Goal: Task Accomplishment & Management: Complete application form

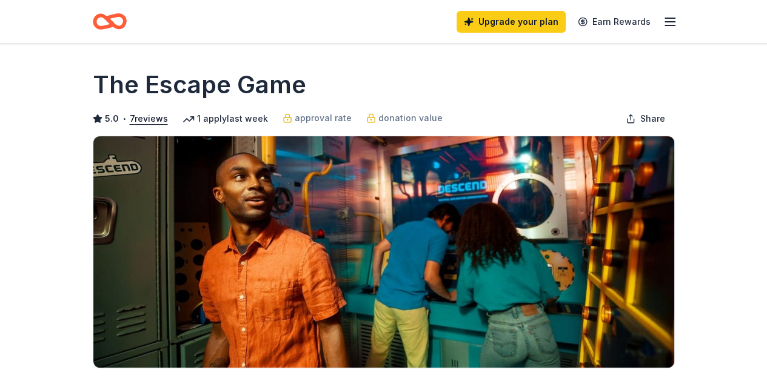
click at [115, 27] on icon "Home" at bounding box center [114, 21] width 19 height 12
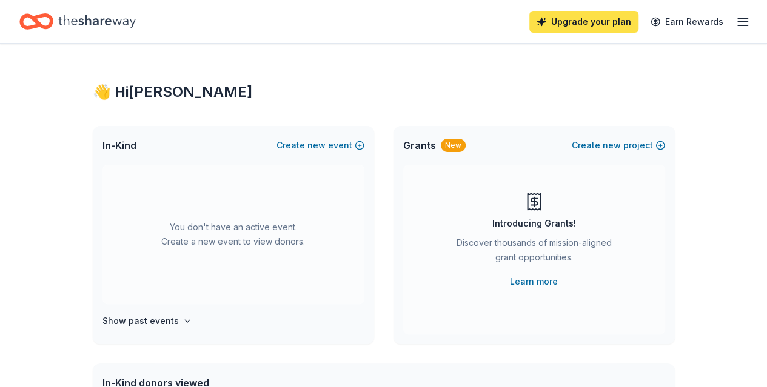
click at [578, 25] on link "Upgrade your plan" at bounding box center [583, 22] width 109 height 22
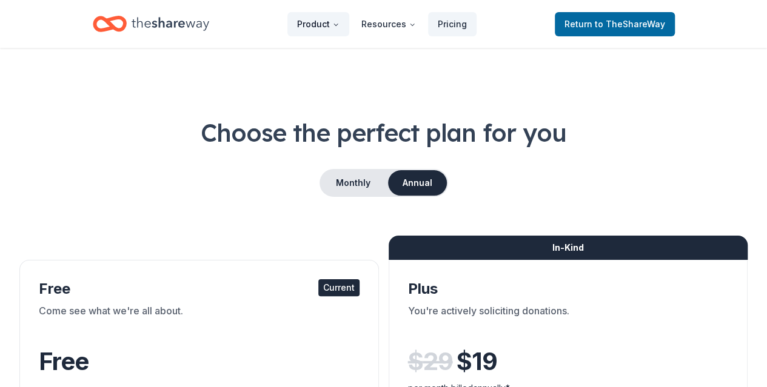
click at [336, 28] on button "Product" at bounding box center [318, 24] width 62 height 24
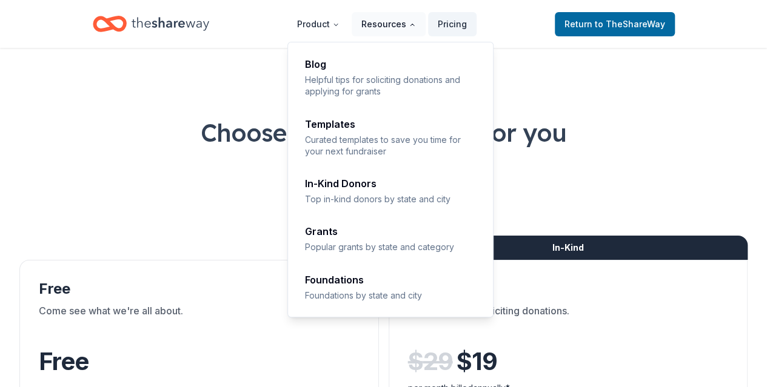
click at [398, 29] on button "Resources" at bounding box center [389, 24] width 74 height 24
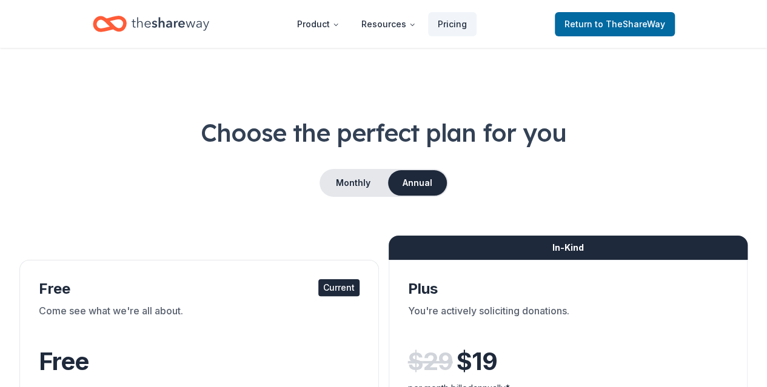
click at [68, 35] on header "Product Resources Pricing Return to TheShareWay" at bounding box center [383, 24] width 767 height 48
click at [115, 22] on icon "Home" at bounding box center [110, 24] width 34 height 28
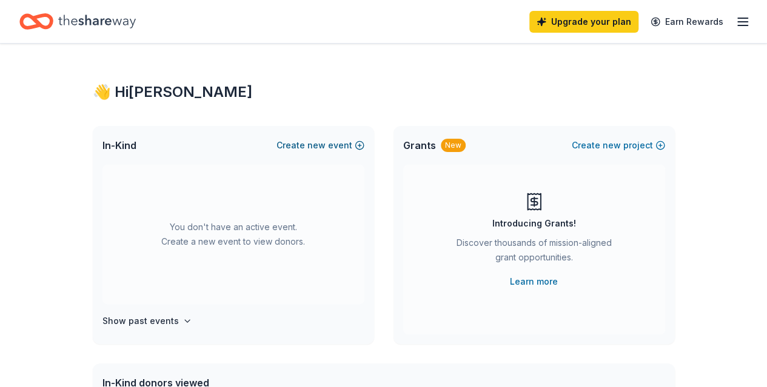
click at [350, 141] on button "Create new event" at bounding box center [320, 145] width 88 height 15
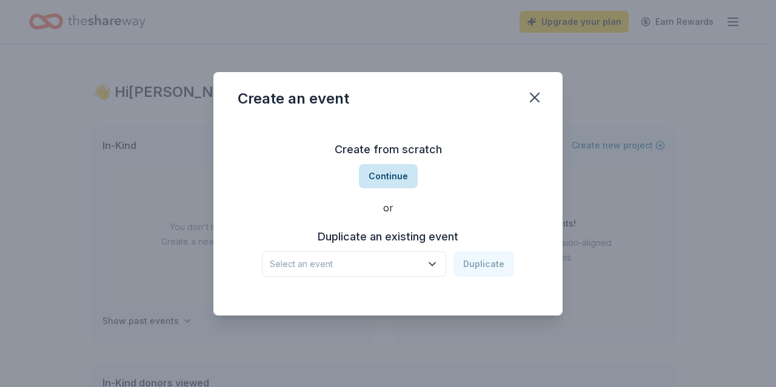
click at [398, 170] on button "Continue" at bounding box center [388, 176] width 59 height 24
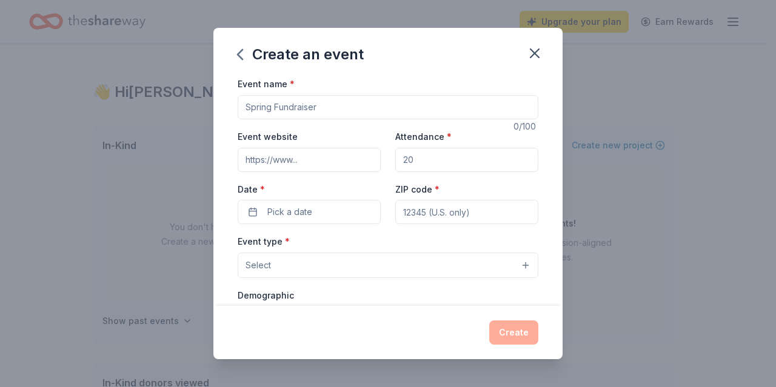
click at [329, 115] on input "Event name *" at bounding box center [388, 107] width 301 height 24
type input "Swipe Right"
type input "1"
type input "200"
click at [313, 210] on button "Pick a date" at bounding box center [309, 212] width 143 height 24
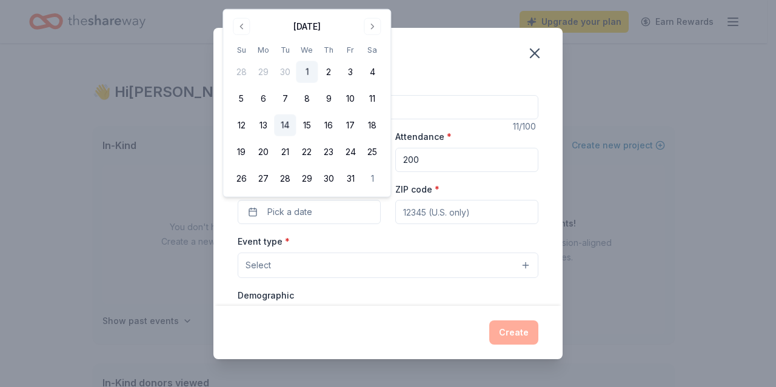
click at [282, 127] on button "14" at bounding box center [285, 126] width 22 height 22
click at [423, 222] on input "ZIP code *" at bounding box center [466, 212] width 143 height 24
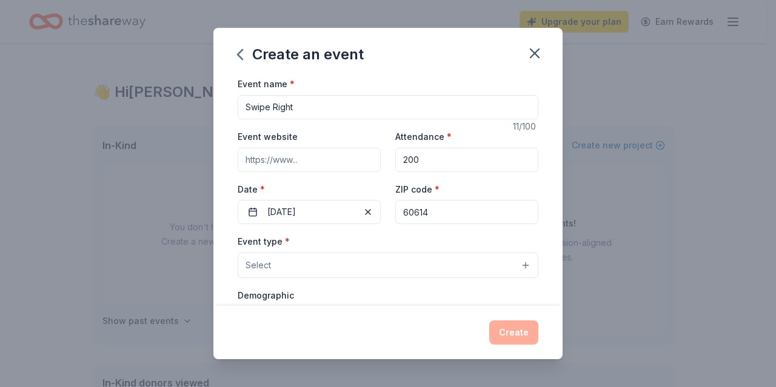
type input "60614"
click at [383, 256] on button "Select" at bounding box center [388, 265] width 301 height 25
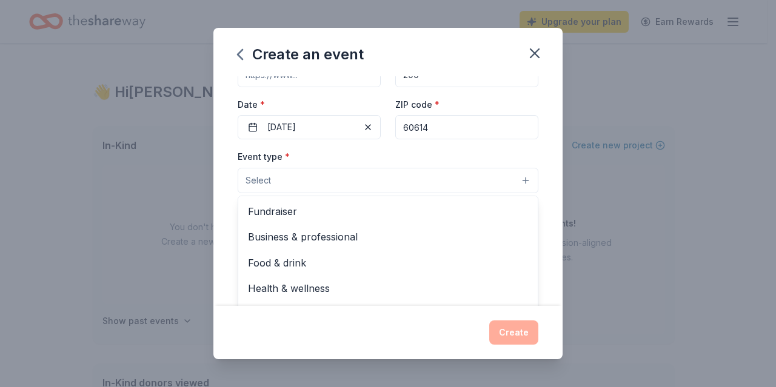
scroll to position [105, 0]
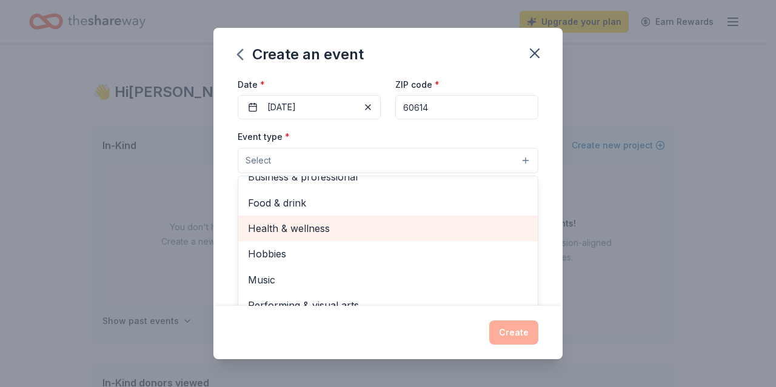
click at [344, 231] on span "Health & wellness" at bounding box center [388, 229] width 280 height 16
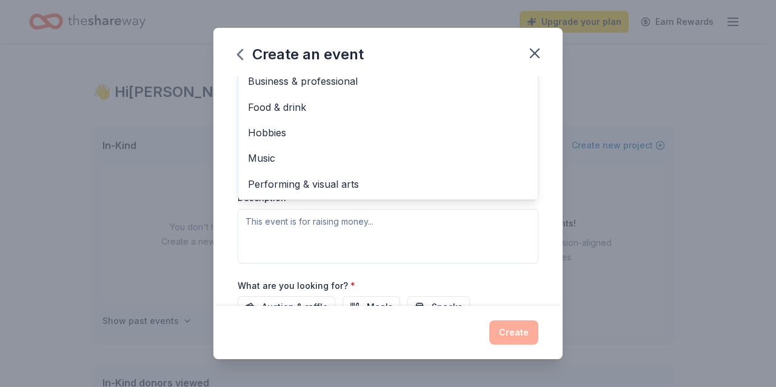
click at [312, 243] on div "Event type * Health & wellness Fundraiser Business & professional Food & drink …" at bounding box center [388, 135] width 301 height 256
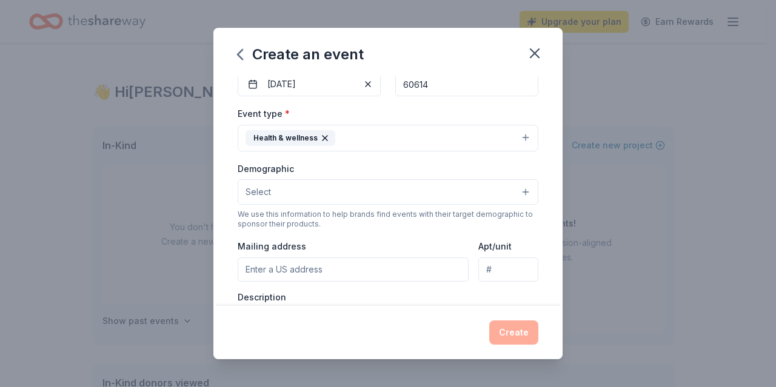
scroll to position [134, 0]
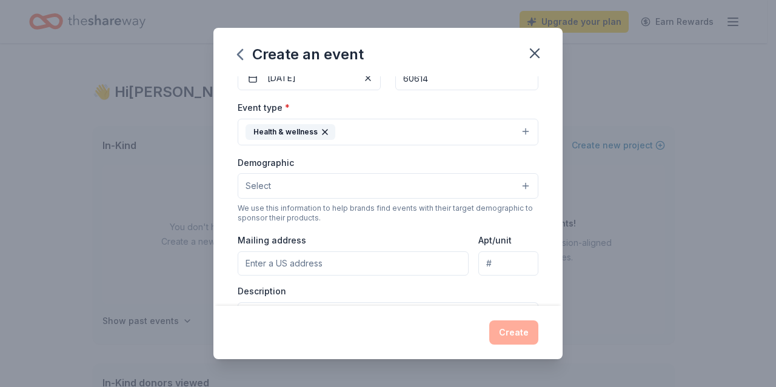
click at [296, 198] on div "Demographic Select We use this information to help brands find events with thei…" at bounding box center [388, 189] width 301 height 69
click at [273, 187] on button "Select" at bounding box center [388, 185] width 301 height 25
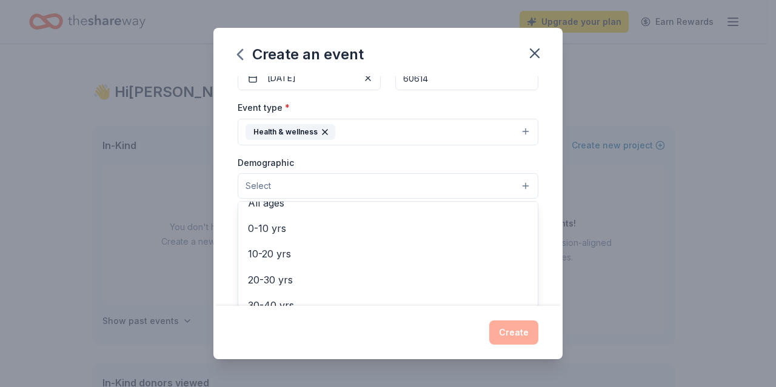
scroll to position [93, 0]
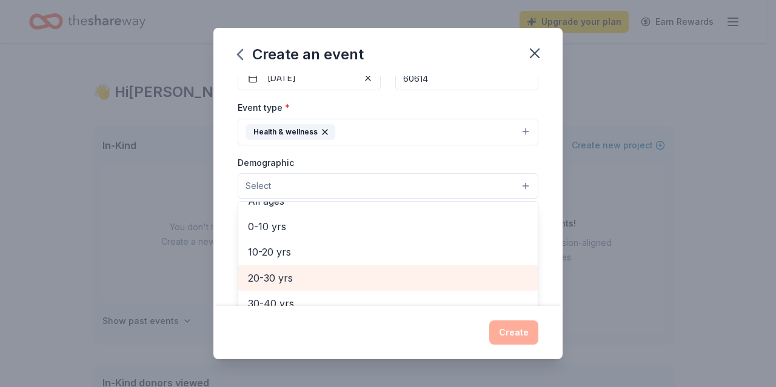
click at [279, 278] on span "20-30 yrs" at bounding box center [388, 278] width 280 height 16
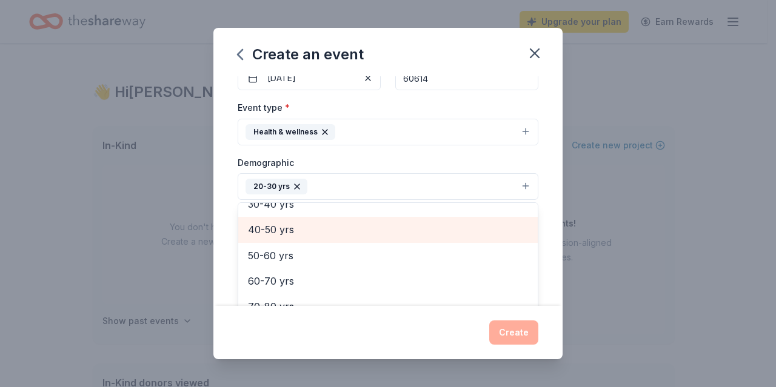
scroll to position [0, 0]
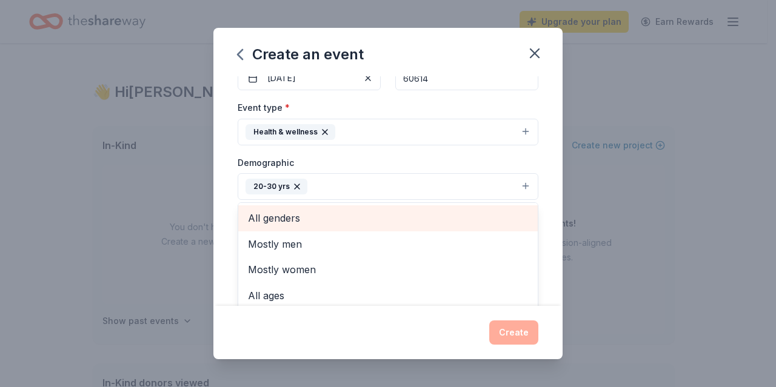
click at [273, 217] on span "All genders" at bounding box center [388, 218] width 280 height 16
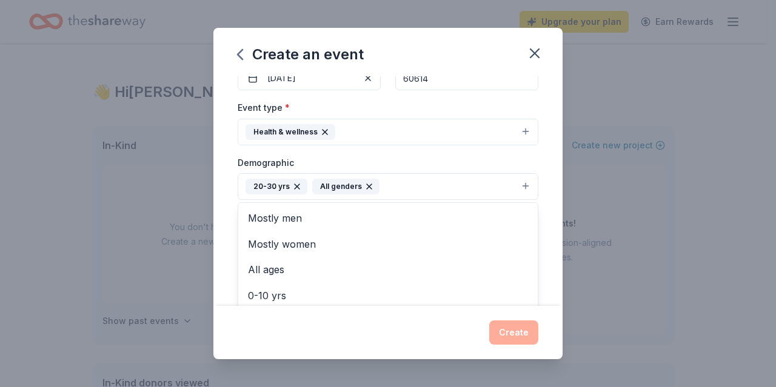
click at [221, 236] on div "Event name * Swipe Right 11 /100 Event website Attendance * 200 Date * 10/14/20…" at bounding box center [387, 190] width 349 height 229
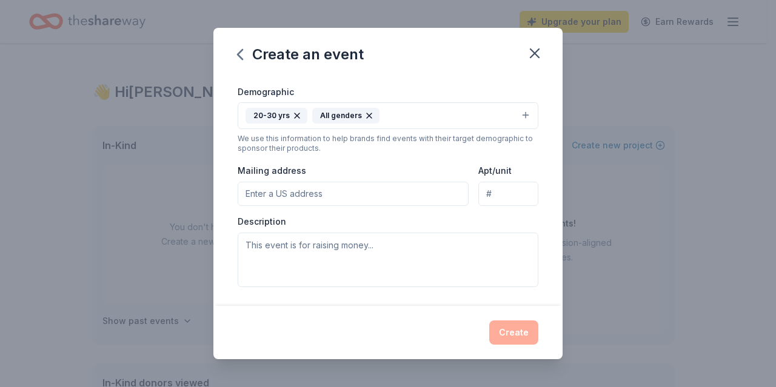
scroll to position [217, 0]
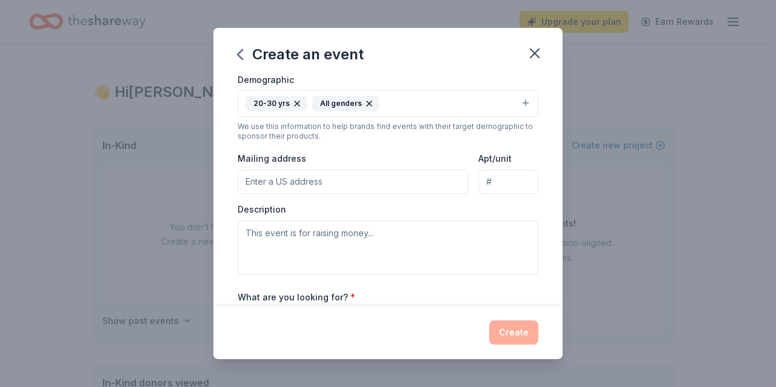
click at [279, 189] on input "Mailing address" at bounding box center [353, 182] width 231 height 24
type input "2250 North Sheffield Avenue, Chicago, IL, 60614"
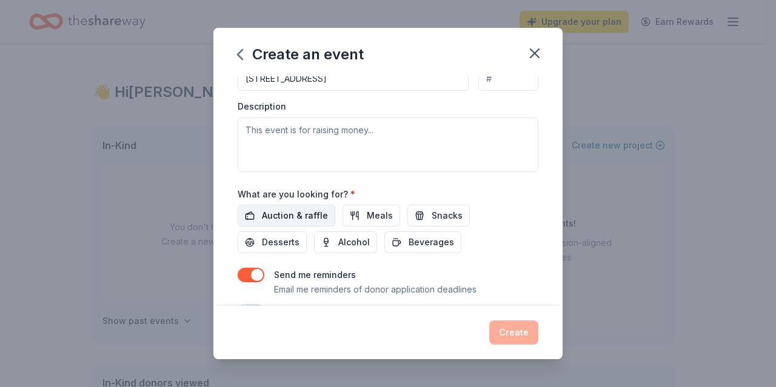
scroll to position [349, 0]
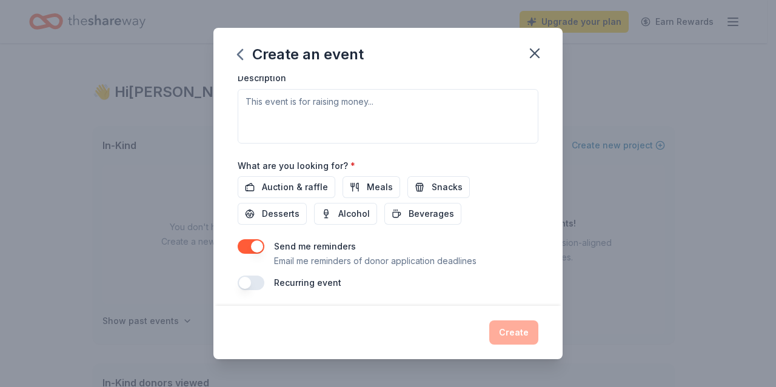
click at [252, 246] on button "button" at bounding box center [251, 246] width 27 height 15
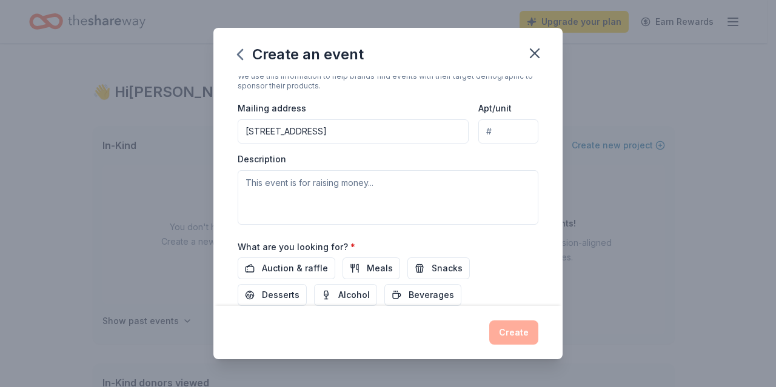
scroll to position [266, 0]
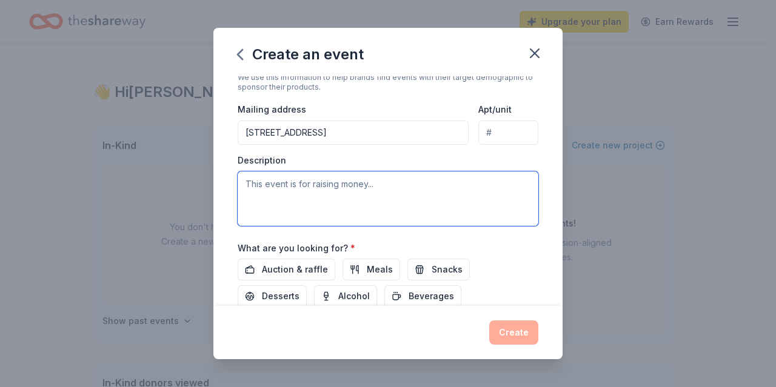
click at [321, 183] on textarea at bounding box center [388, 199] width 301 height 55
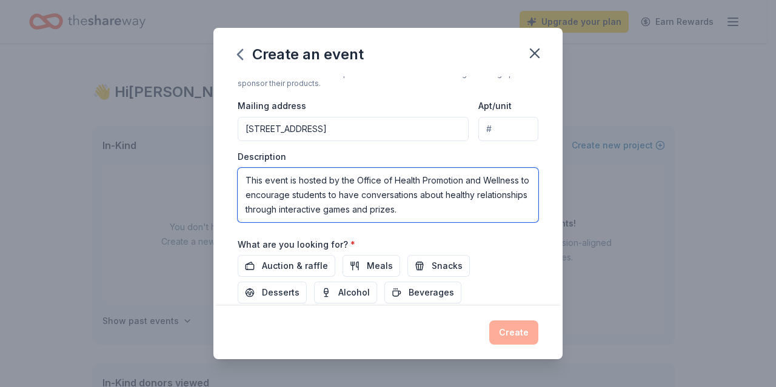
scroll to position [274, 0]
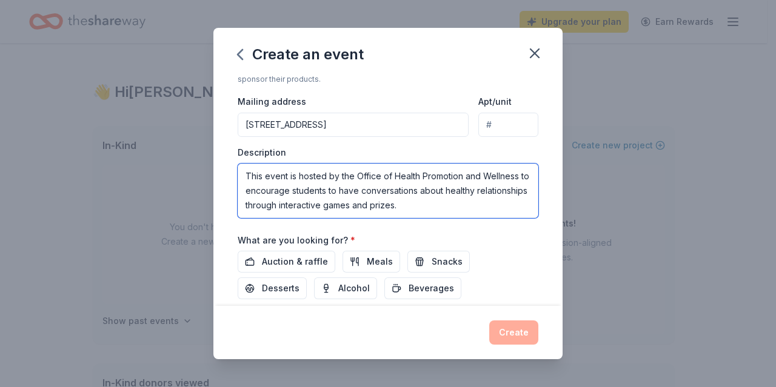
drag, startPoint x: 465, startPoint y: 201, endPoint x: 405, endPoint y: 202, distance: 60.0
click at [405, 202] on textarea "This event is hosted by the Office of Health Promotion and Wellness to encourag…" at bounding box center [388, 191] width 301 height 55
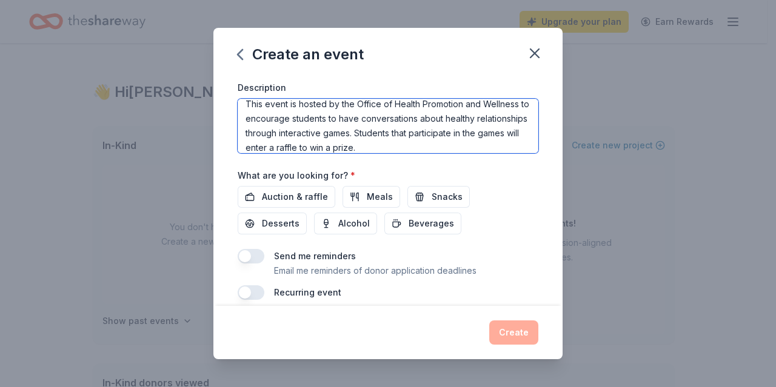
scroll to position [344, 0]
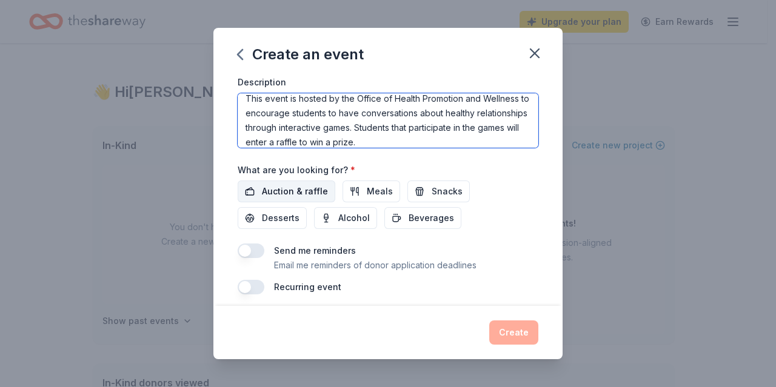
type textarea "This event is hosted by the Office of Health Promotion and Wellness to encourag…"
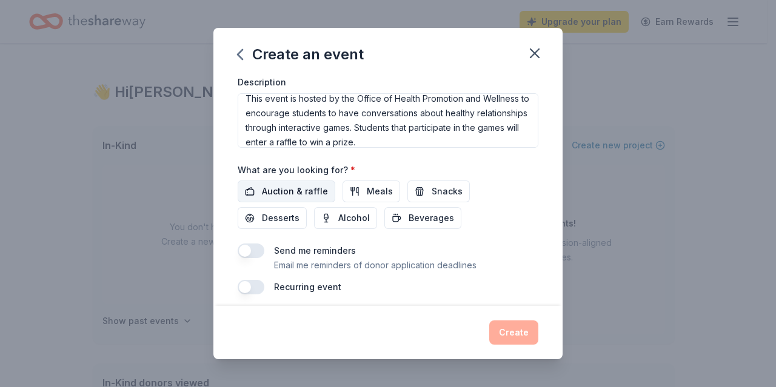
click at [295, 189] on span "Auction & raffle" at bounding box center [295, 191] width 66 height 15
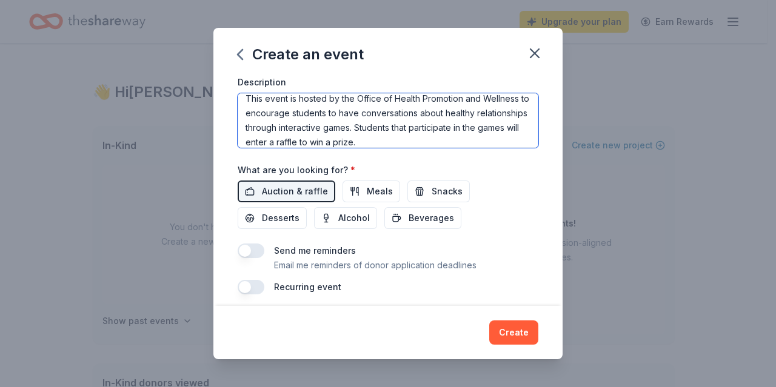
scroll to position [0, 0]
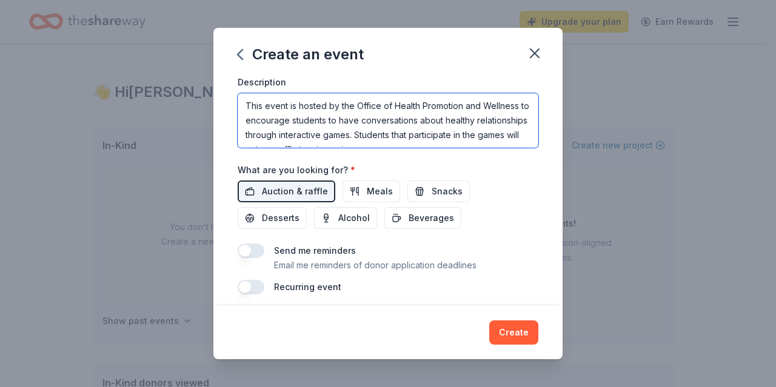
drag, startPoint x: 478, startPoint y: 141, endPoint x: 210, endPoint y: 87, distance: 272.9
click at [210, 87] on div "Create an event Event name * Swipe Right 11 /100 Event website Attendance * 200…" at bounding box center [388, 193] width 776 height 387
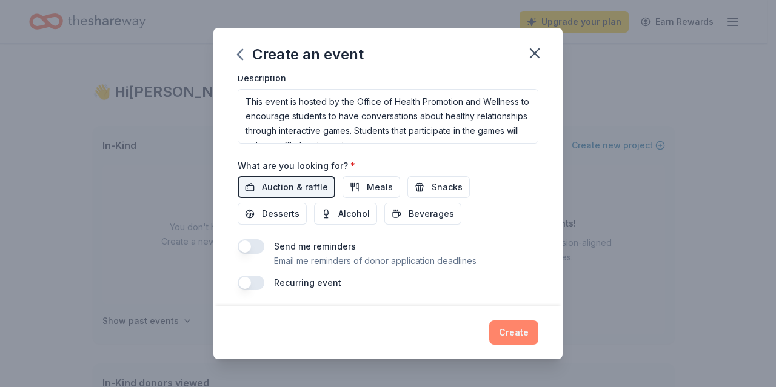
click at [520, 331] on button "Create" at bounding box center [513, 333] width 49 height 24
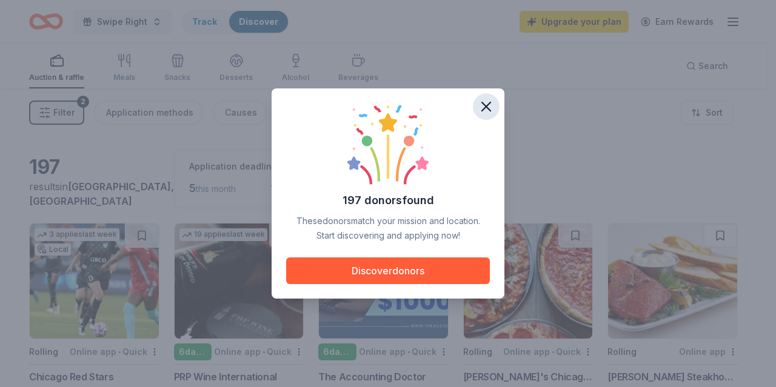
click at [489, 102] on icon "button" at bounding box center [486, 106] width 8 height 8
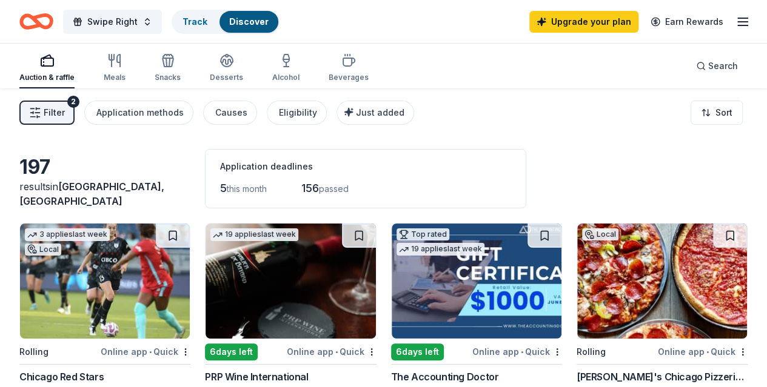
click at [53, 23] on icon "Home" at bounding box center [36, 21] width 34 height 28
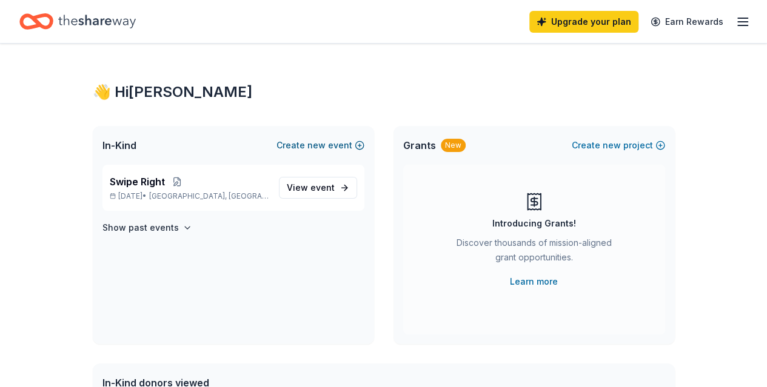
click at [331, 145] on button "Create new event" at bounding box center [320, 145] width 88 height 15
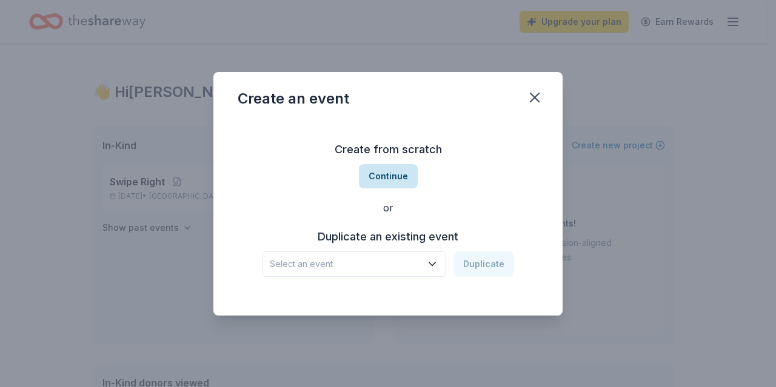
click at [388, 179] on button "Continue" at bounding box center [388, 176] width 59 height 24
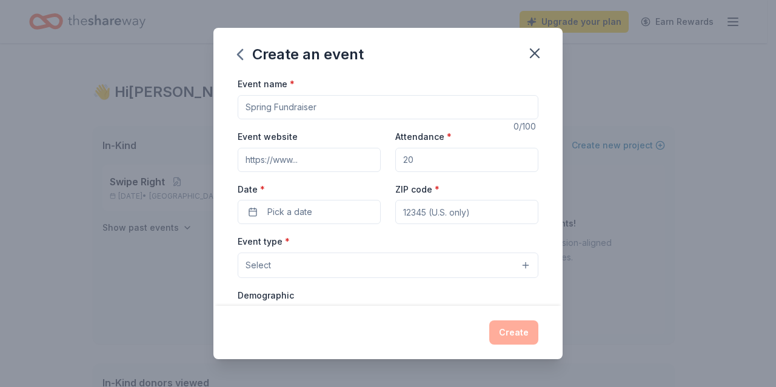
click at [303, 109] on input "Event name *" at bounding box center [388, 107] width 301 height 24
type input "Nightmare on [GEOGRAPHIC_DATA]"
type input "200"
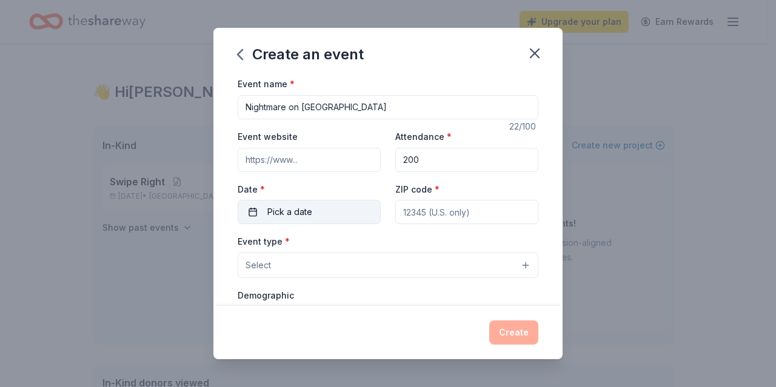
click at [321, 213] on button "Pick a date" at bounding box center [309, 212] width 143 height 24
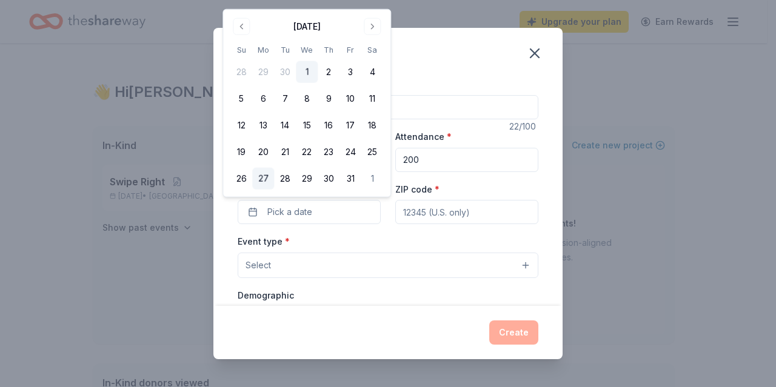
click at [264, 176] on button "27" at bounding box center [263, 179] width 22 height 22
click at [476, 213] on input "ZIP code *" at bounding box center [466, 212] width 143 height 24
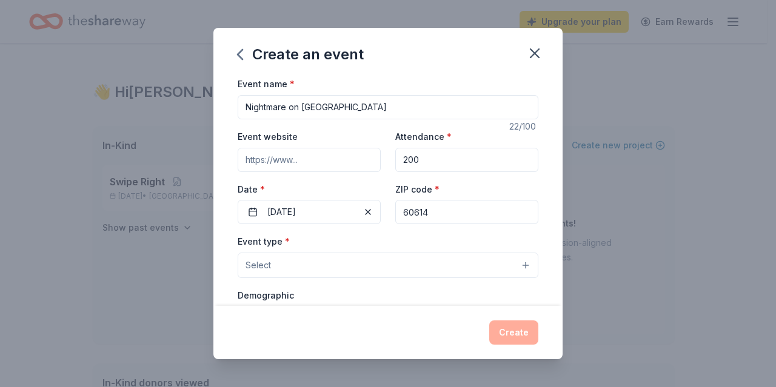
type input "60614"
click at [347, 265] on button "Select" at bounding box center [388, 265] width 301 height 25
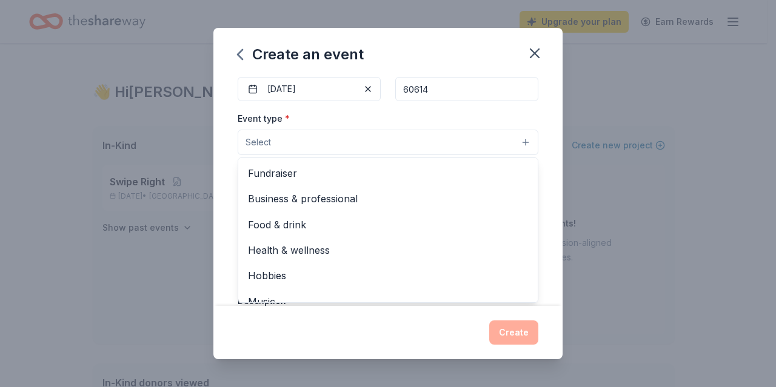
scroll to position [127, 0]
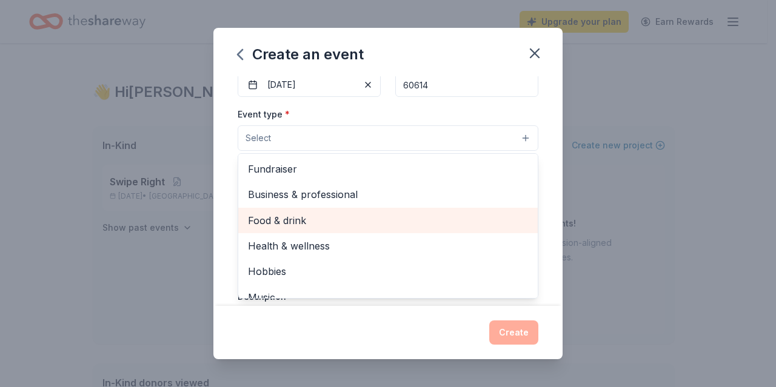
click at [310, 239] on span "Health & wellness" at bounding box center [388, 246] width 280 height 16
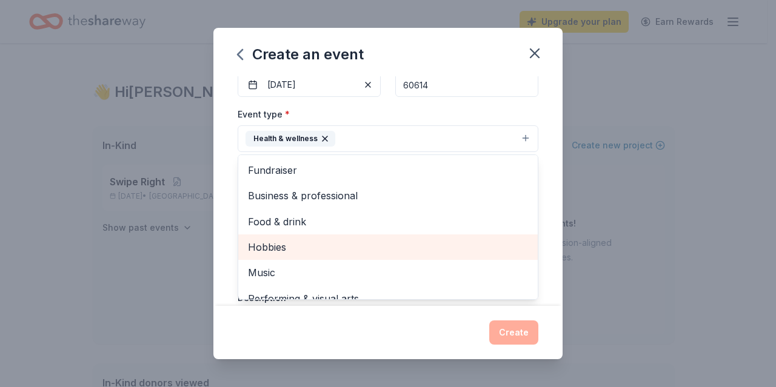
scroll to position [15, 0]
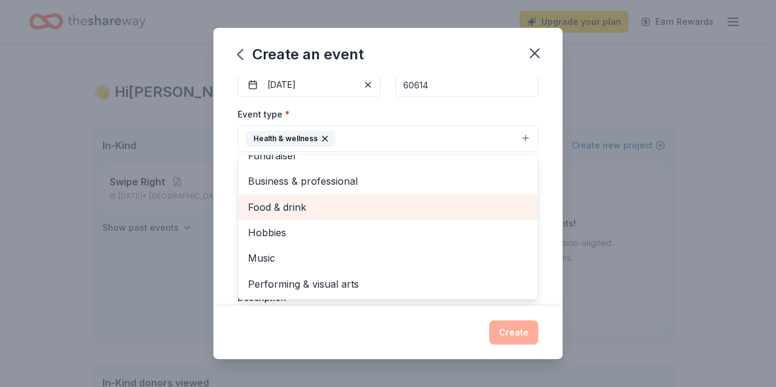
click at [290, 211] on span "Food & drink" at bounding box center [388, 207] width 280 height 16
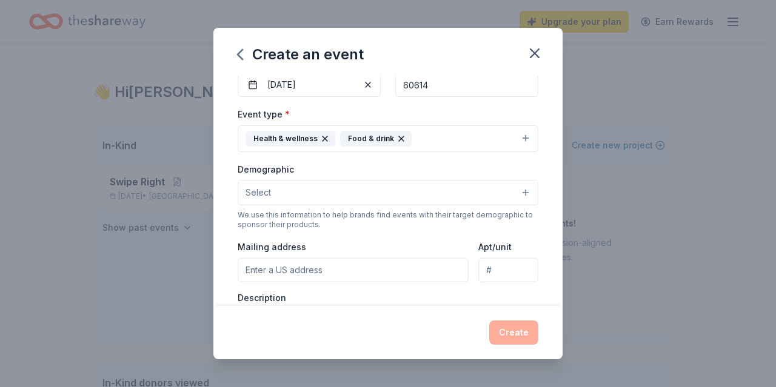
click at [398, 135] on icon "button" at bounding box center [401, 139] width 10 height 10
click at [274, 192] on button "Select" at bounding box center [388, 192] width 301 height 25
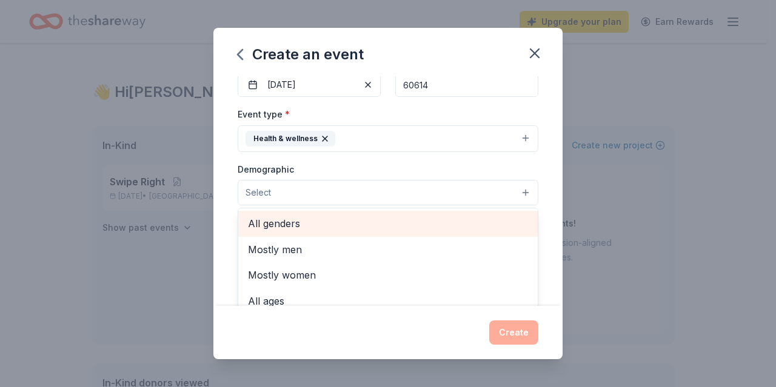
click at [275, 216] on span "All genders" at bounding box center [388, 224] width 280 height 16
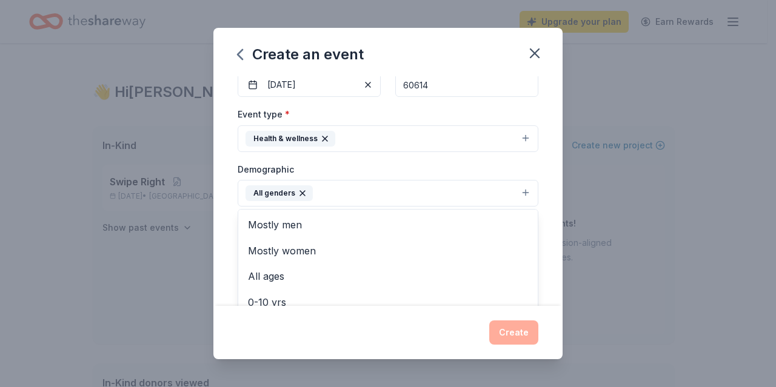
click at [279, 186] on div "All genders" at bounding box center [279, 194] width 67 height 16
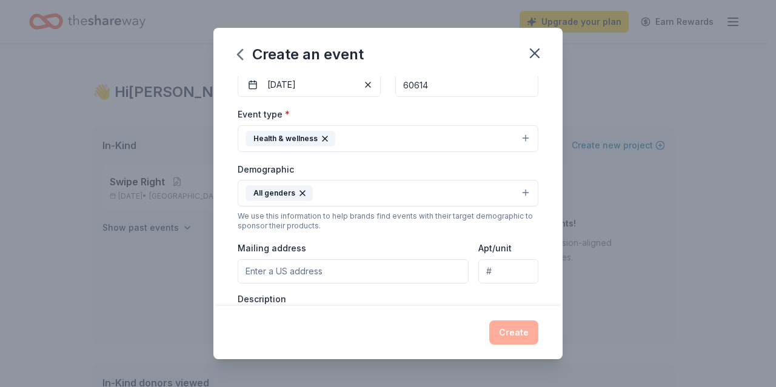
click at [339, 192] on button "All genders" at bounding box center [388, 193] width 301 height 27
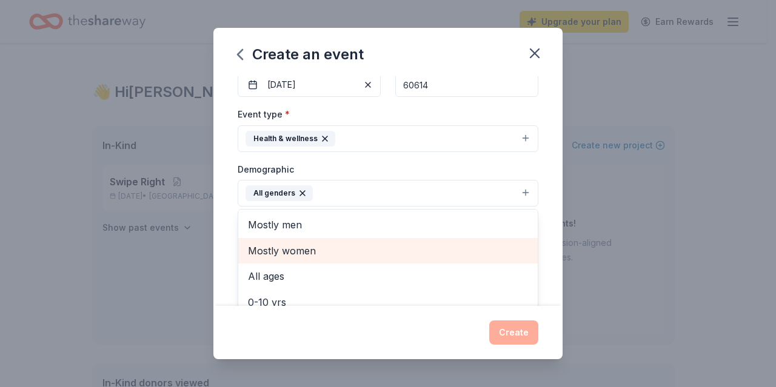
scroll to position [61, 0]
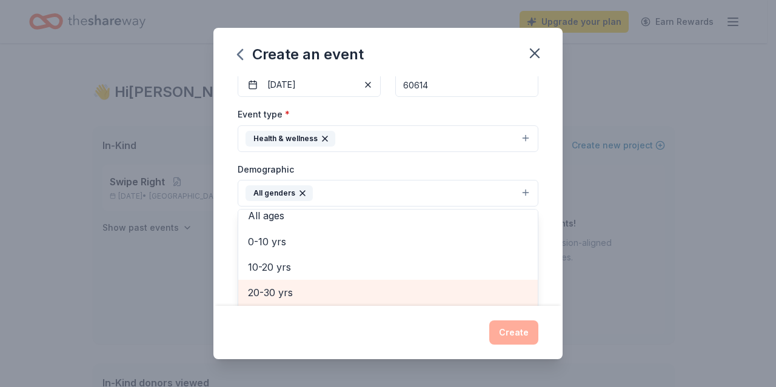
click at [295, 285] on span "20-30 yrs" at bounding box center [388, 293] width 280 height 16
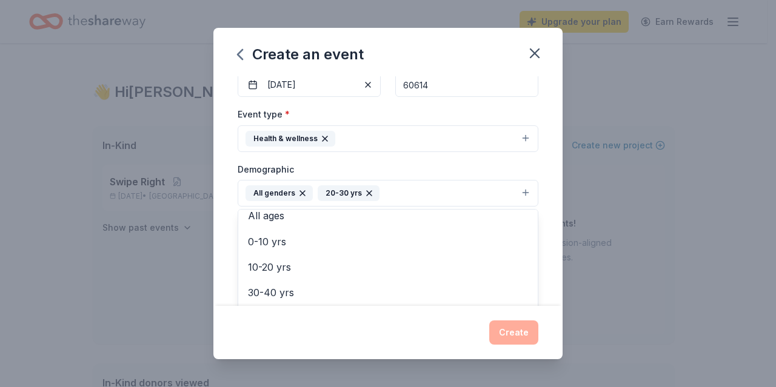
click at [216, 224] on div "Event name * Nightmare on Sheffield 22 /100 Event website Attendance * 200 Date…" at bounding box center [387, 190] width 349 height 229
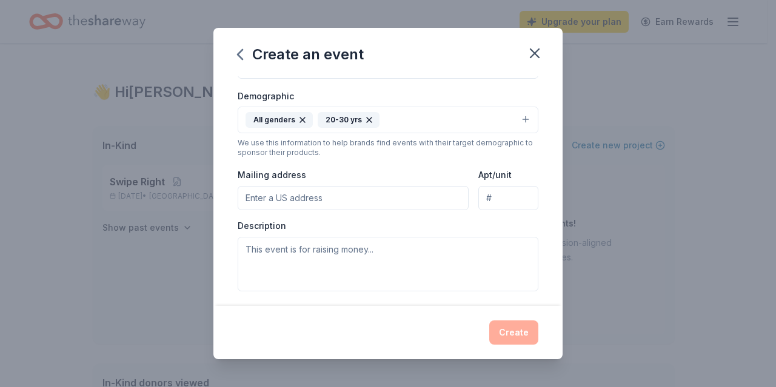
scroll to position [201, 0]
click at [289, 198] on input "Mailing address" at bounding box center [353, 198] width 231 height 24
type input "2250 North Sheffield Avenue, Chicago, IL, 60614"
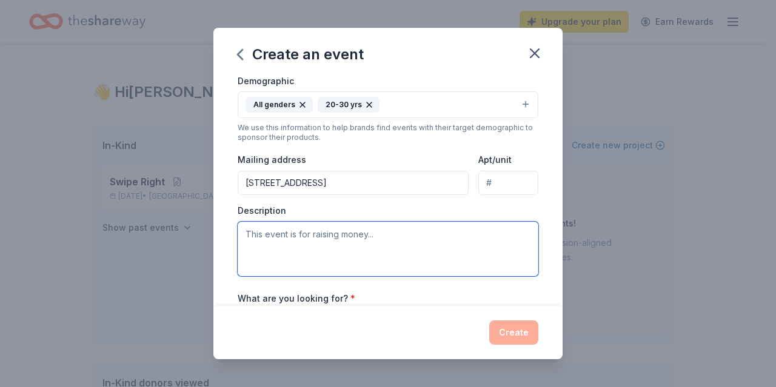
click at [386, 252] on textarea at bounding box center [388, 249] width 301 height 55
paste textarea "This event is hosted by the Office of Health Promotion and Wellness to encourag…"
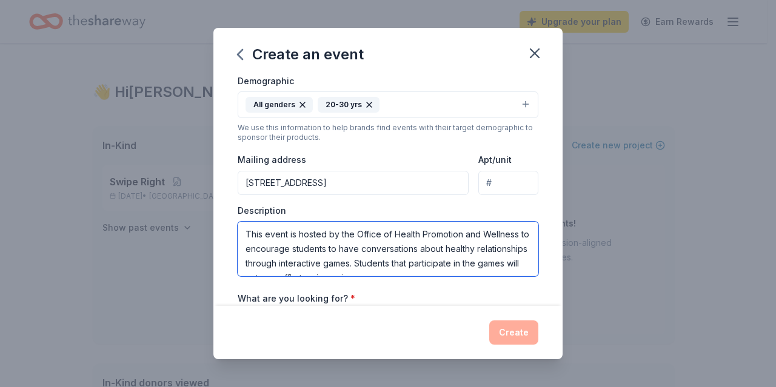
scroll to position [7, 0]
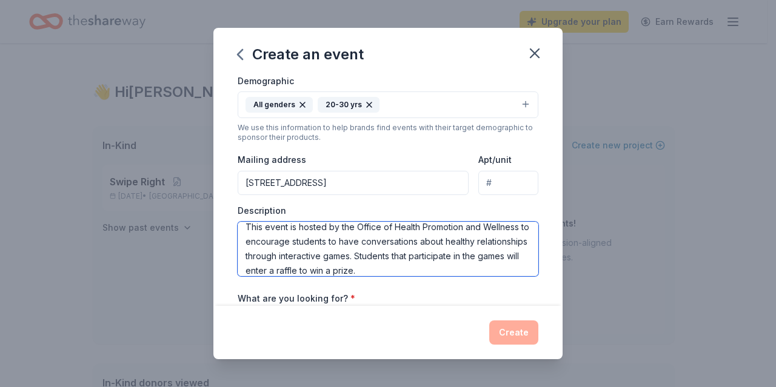
click at [279, 235] on textarea "This event is hosted by the Office of Health Promotion and Wellness to encourag…" at bounding box center [388, 249] width 301 height 55
drag, startPoint x: 327, startPoint y: 252, endPoint x: 409, endPoint y: 249, distance: 81.3
click at [409, 249] on textarea "This event is hosted by the Office of Health Promotion and Wellness at DePaul U…" at bounding box center [388, 249] width 301 height 55
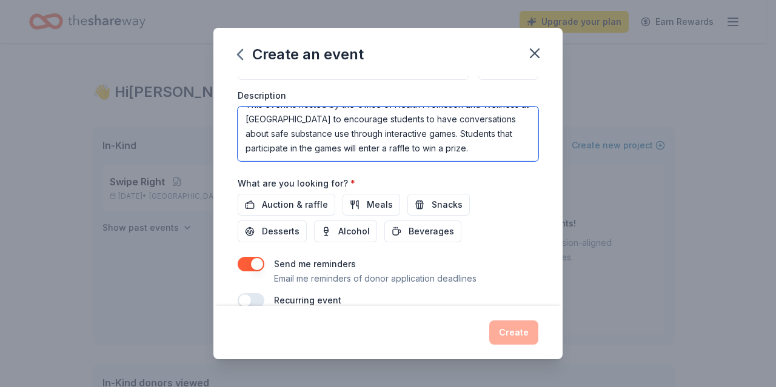
scroll to position [338, 0]
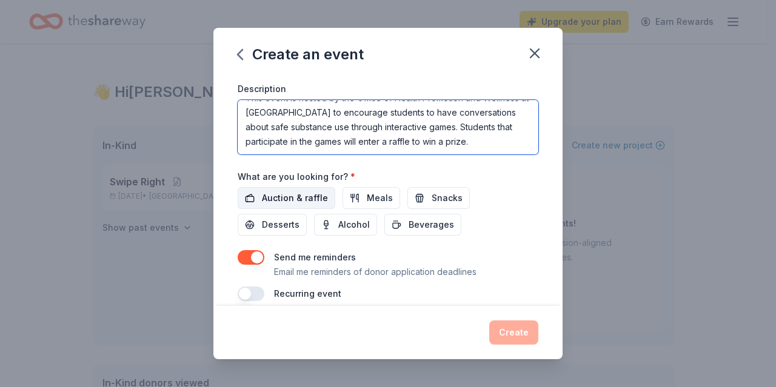
type textarea "This event is hosted by the Office of Health Promotion and Wellness at DePaul U…"
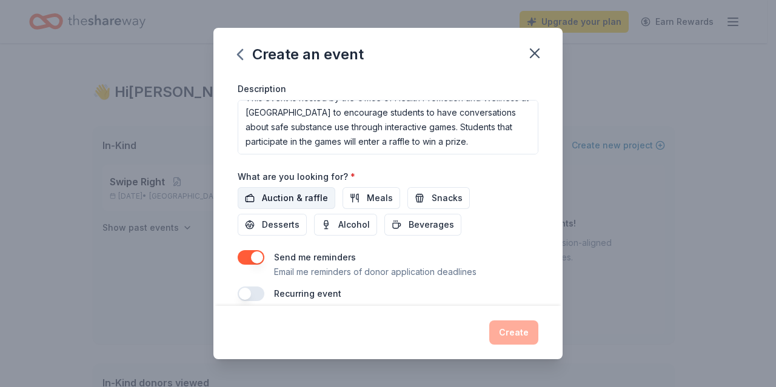
click at [292, 193] on span "Auction & raffle" at bounding box center [295, 198] width 66 height 15
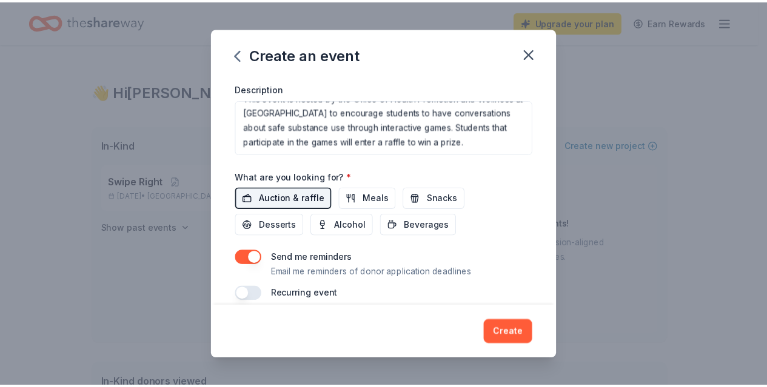
scroll to position [349, 0]
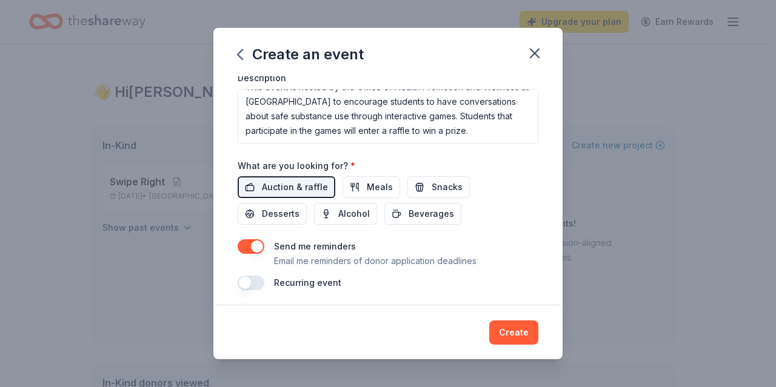
click at [258, 242] on button "button" at bounding box center [251, 246] width 27 height 15
click at [512, 338] on button "Create" at bounding box center [513, 333] width 49 height 24
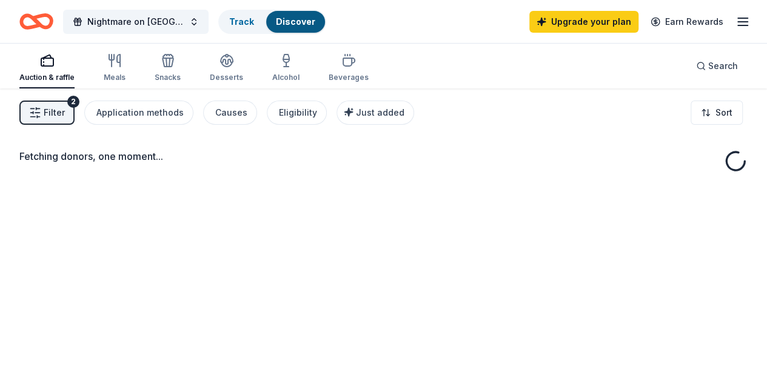
click at [50, 22] on icon "Home" at bounding box center [36, 21] width 34 height 28
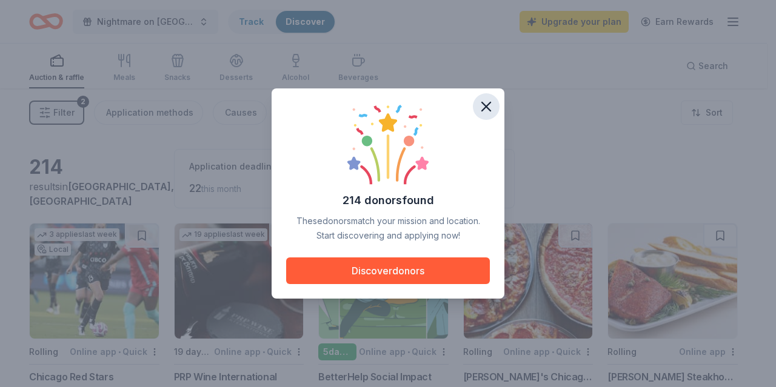
click at [496, 105] on button "button" at bounding box center [486, 106] width 27 height 27
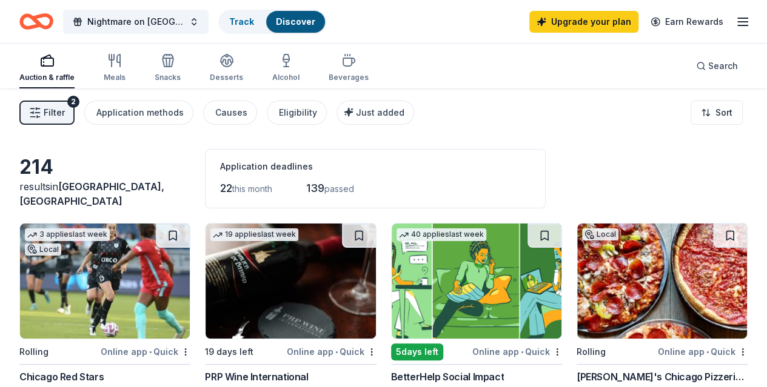
click at [47, 15] on icon "Home" at bounding box center [42, 21] width 19 height 12
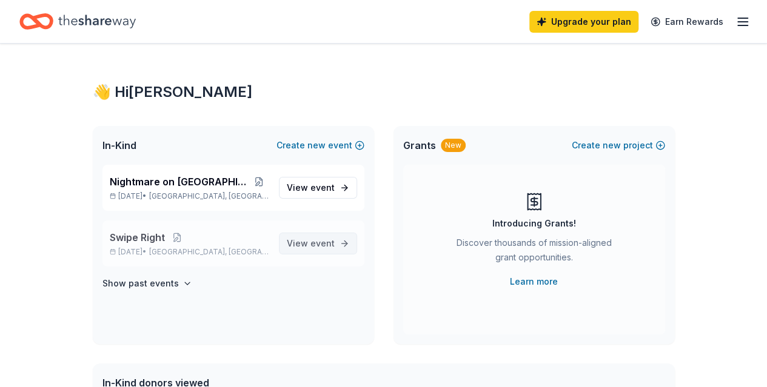
click at [297, 239] on span "View event" at bounding box center [311, 243] width 48 height 15
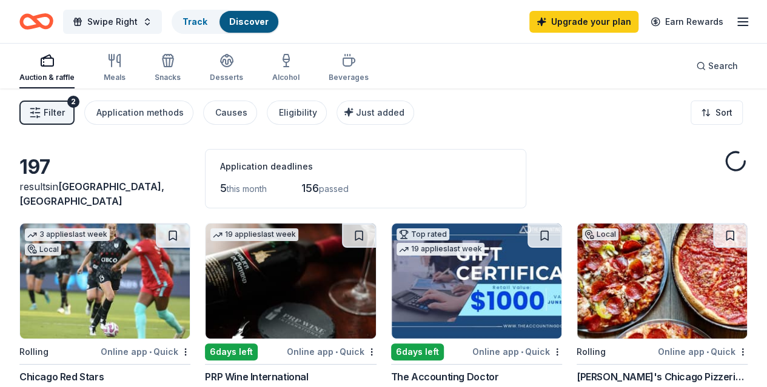
click at [44, 21] on icon "Home" at bounding box center [42, 21] width 19 height 12
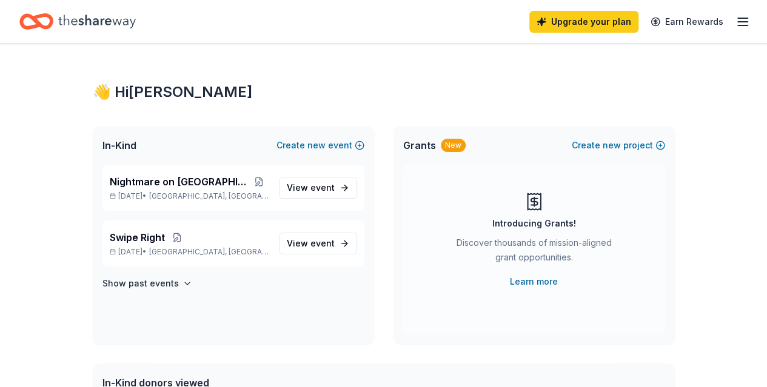
drag, startPoint x: 152, startPoint y: 239, endPoint x: 221, endPoint y: 269, distance: 75.0
click at [221, 269] on div "Nightmare on Sheffield Oct 27, 2025 • Chicago, IL View event Swipe Right Oct 14…" at bounding box center [233, 254] width 281 height 179
click at [117, 239] on span "Swipe Right" at bounding box center [137, 237] width 55 height 15
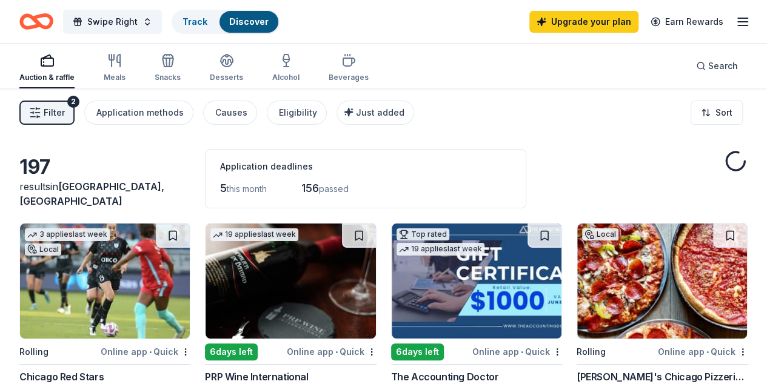
click at [44, 12] on icon "Home" at bounding box center [36, 21] width 34 height 28
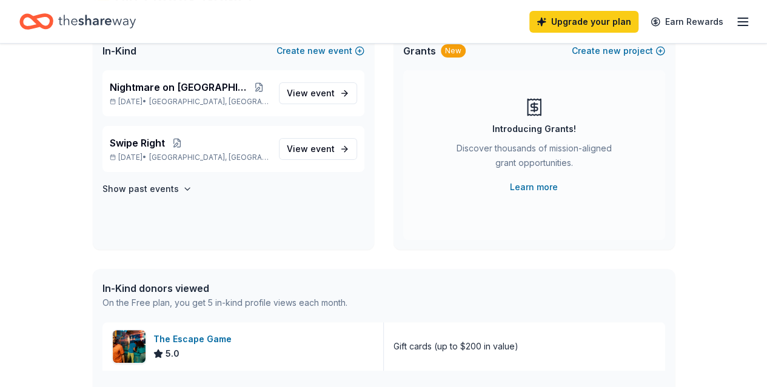
scroll to position [121, 0]
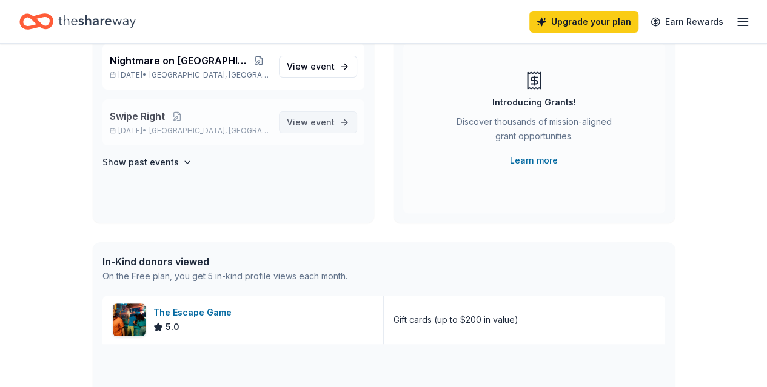
click at [343, 115] on link "View event" at bounding box center [318, 123] width 78 height 22
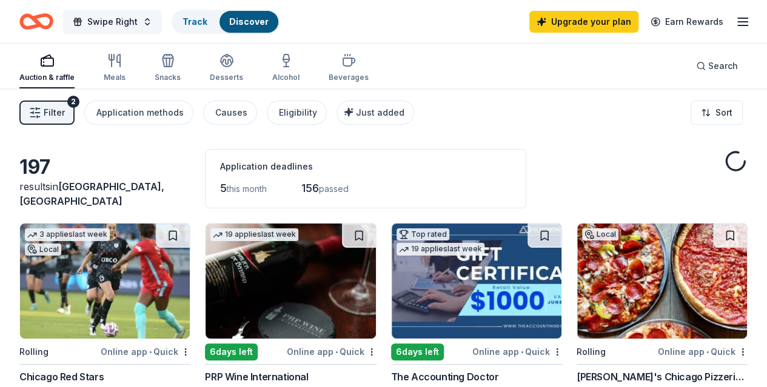
click at [158, 24] on button "Swipe Right" at bounding box center [112, 22] width 99 height 24
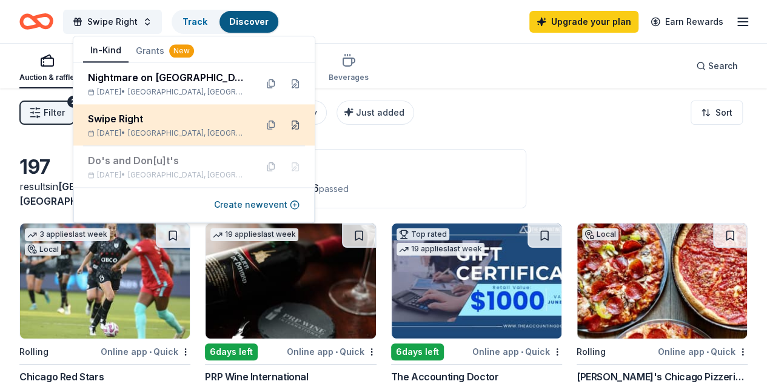
click at [293, 121] on button at bounding box center [295, 124] width 19 height 19
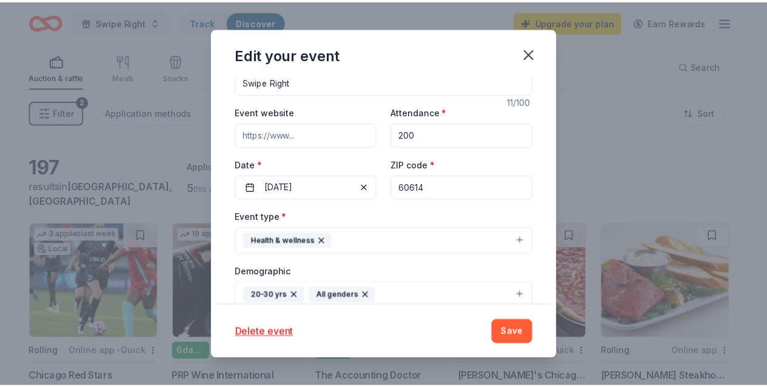
scroll to position [364, 0]
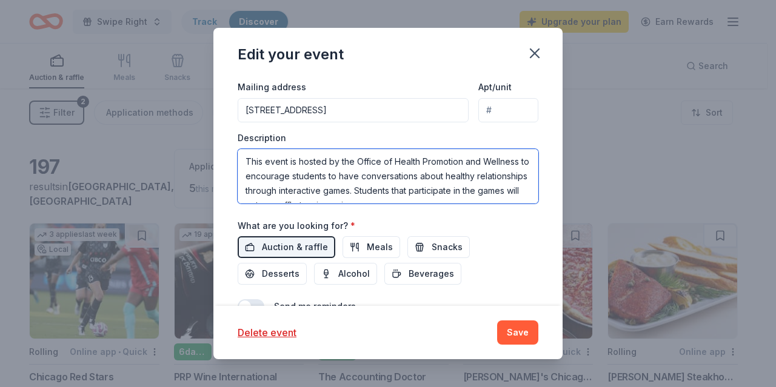
click at [281, 170] on textarea "This event is hosted by the Office of Health Promotion and Wellness to encourag…" at bounding box center [388, 176] width 301 height 55
type textarea "This event is hosted by the Office of Health Promotion and Wellness at DePaul U…"
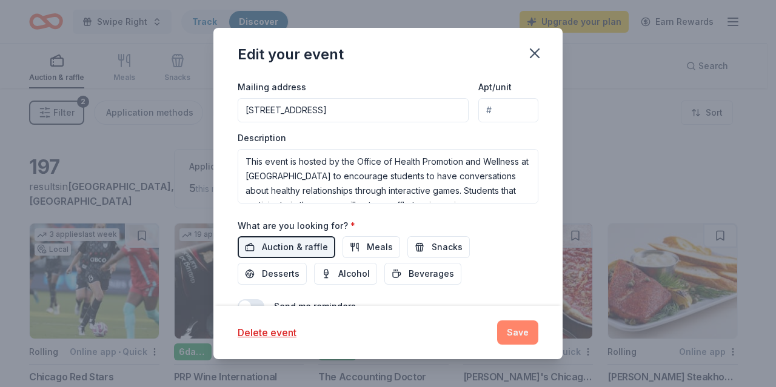
click at [513, 321] on button "Save" at bounding box center [517, 333] width 41 height 24
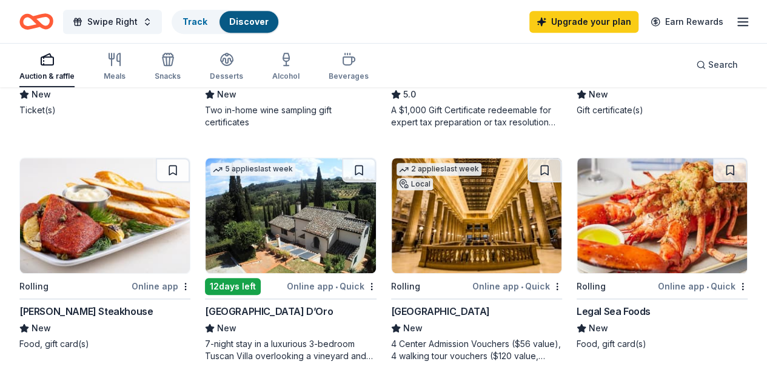
scroll to position [303, 0]
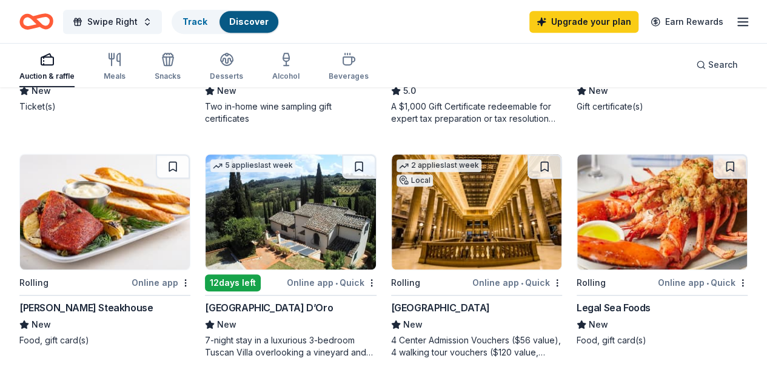
drag, startPoint x: 666, startPoint y: 219, endPoint x: 665, endPoint y: 248, distance: 29.1
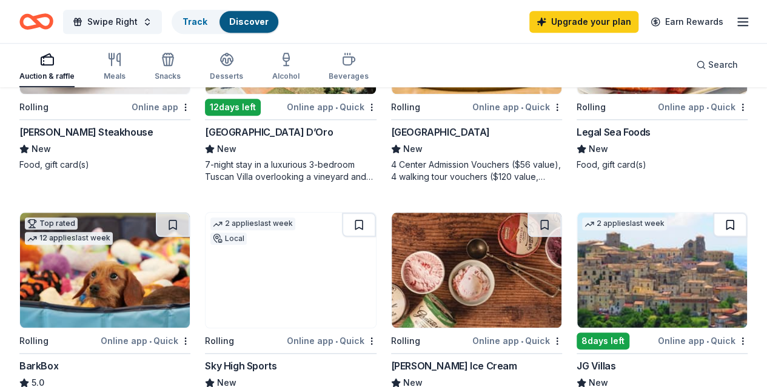
scroll to position [546, 0]
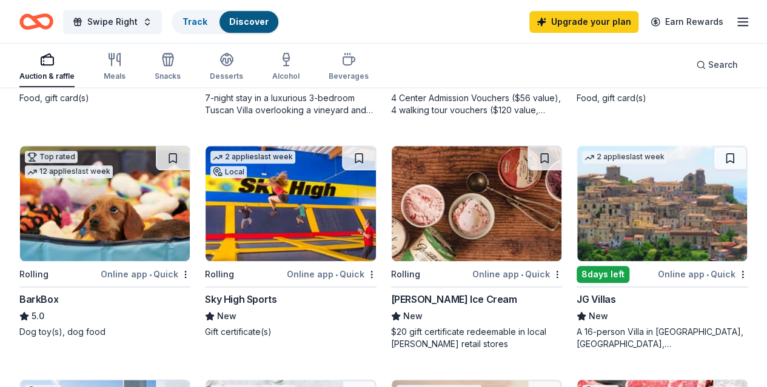
click at [124, 22] on span "Swipe Right" at bounding box center [112, 22] width 50 height 15
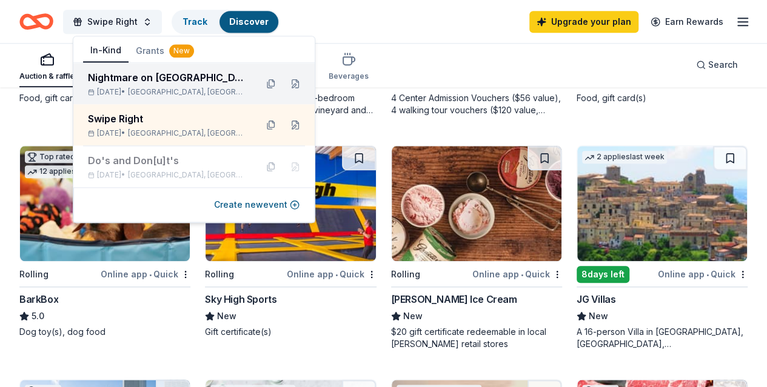
click at [120, 91] on div "[DATE] • [GEOGRAPHIC_DATA], [GEOGRAPHIC_DATA]" at bounding box center [167, 92] width 159 height 10
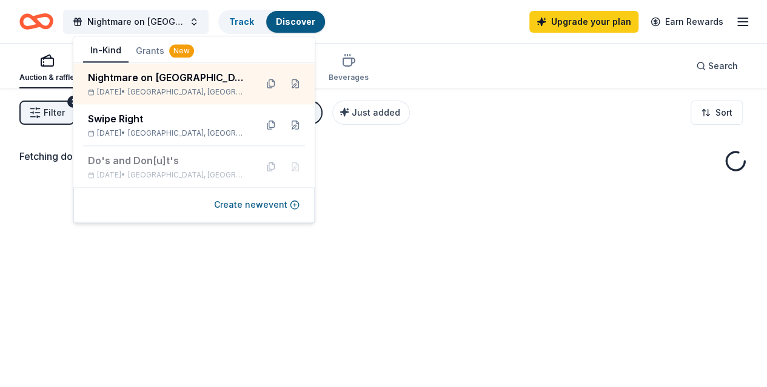
click at [442, 36] on div "Nightmare on Sheffield Track Discover Upgrade your plan Earn Rewards" at bounding box center [383, 21] width 767 height 43
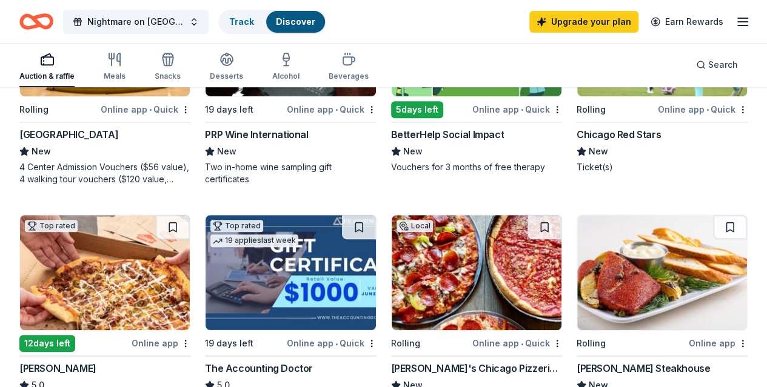
scroll to position [303, 0]
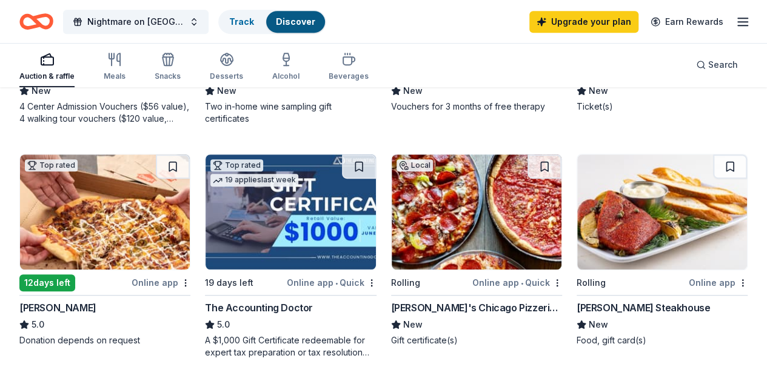
drag, startPoint x: 667, startPoint y: 211, endPoint x: 688, endPoint y: 218, distance: 22.2
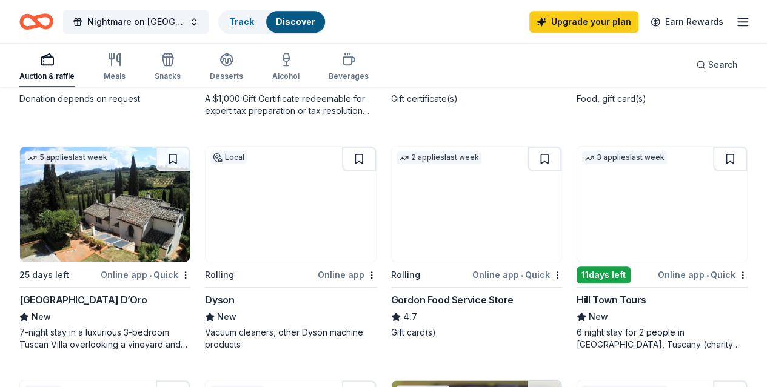
scroll to position [546, 0]
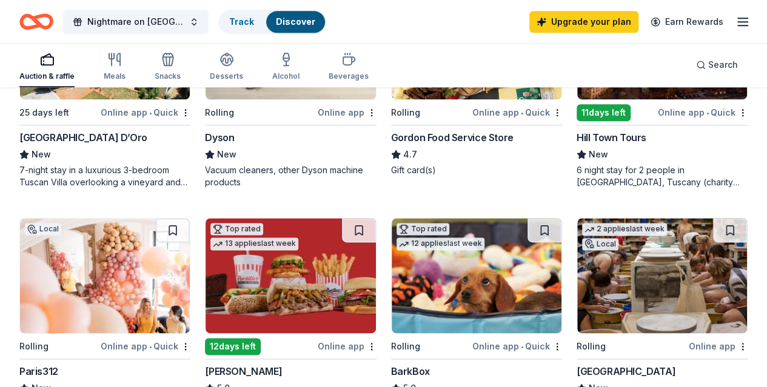
scroll to position [727, 0]
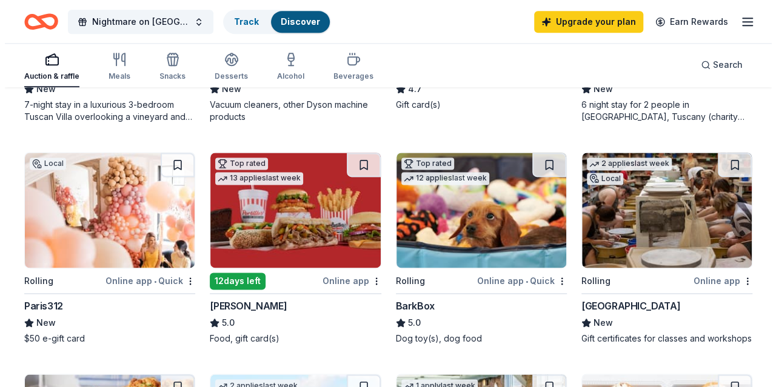
scroll to position [849, 0]
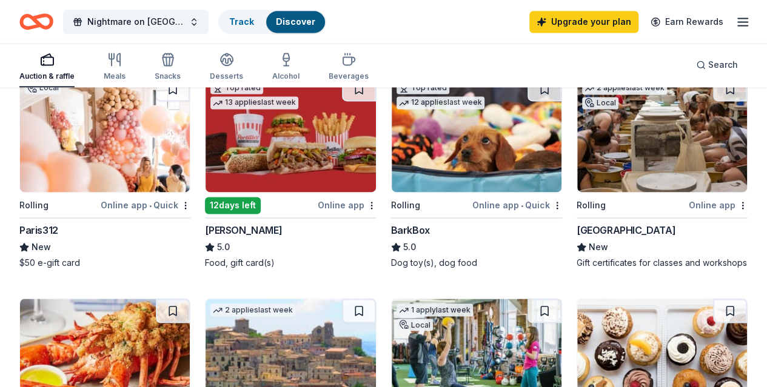
click at [577, 160] on img at bounding box center [662, 134] width 170 height 115
click at [147, 8] on div "Nightmare on Sheffield Track Discover" at bounding box center [172, 21] width 307 height 28
click at [141, 19] on span "Nightmare on [GEOGRAPHIC_DATA]" at bounding box center [135, 22] width 97 height 15
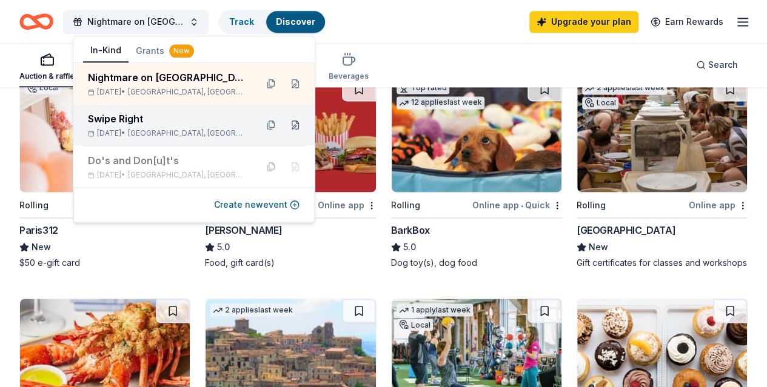
click at [293, 119] on button at bounding box center [295, 124] width 19 height 19
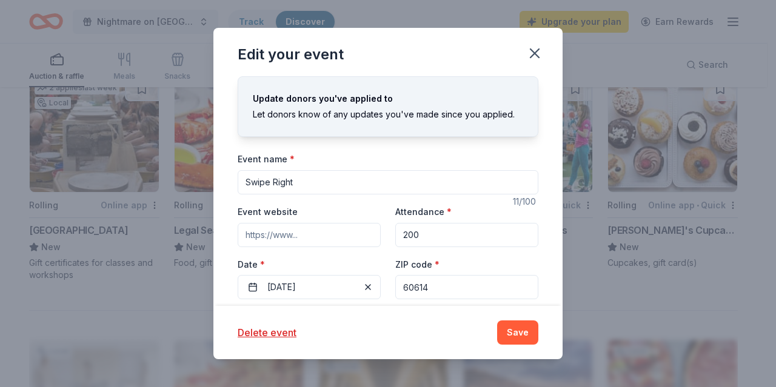
scroll to position [242, 0]
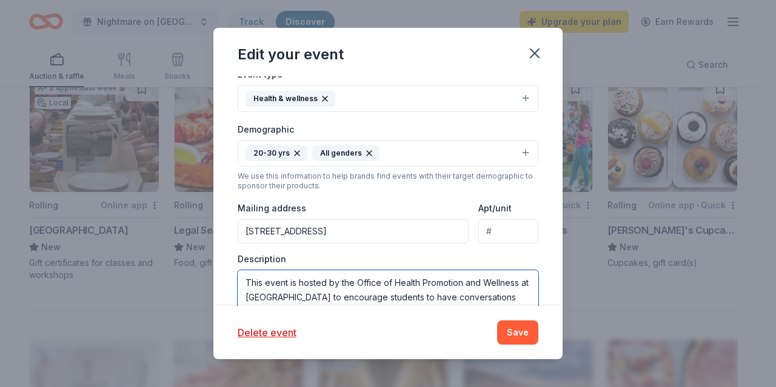
click at [303, 279] on textarea "This event is hosted by the Office of Health Promotion and Wellness at [GEOGRAP…" at bounding box center [388, 297] width 301 height 55
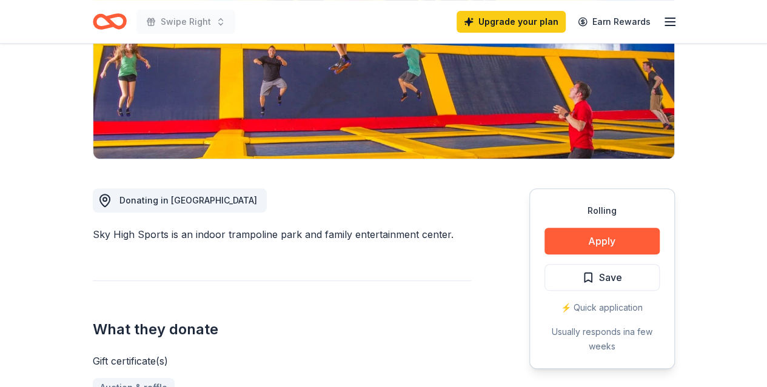
scroll to position [121, 0]
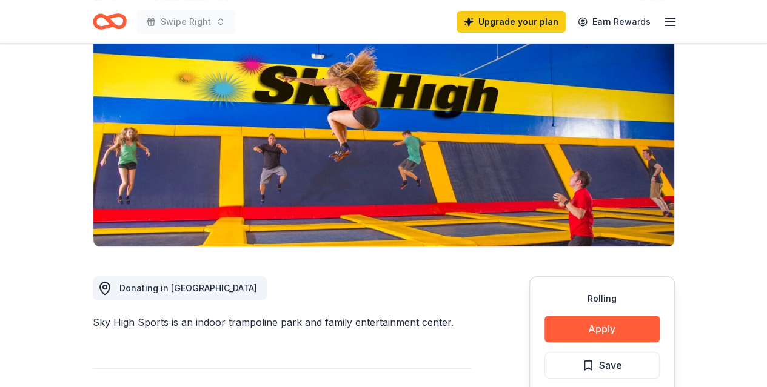
drag, startPoint x: 95, startPoint y: 325, endPoint x: 169, endPoint y: 318, distance: 73.7
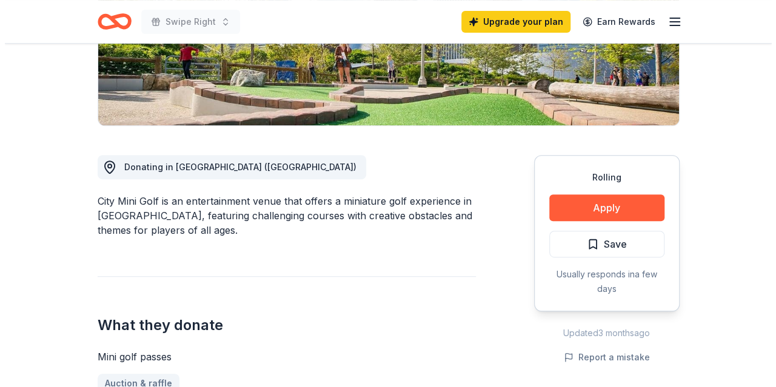
scroll to position [303, 0]
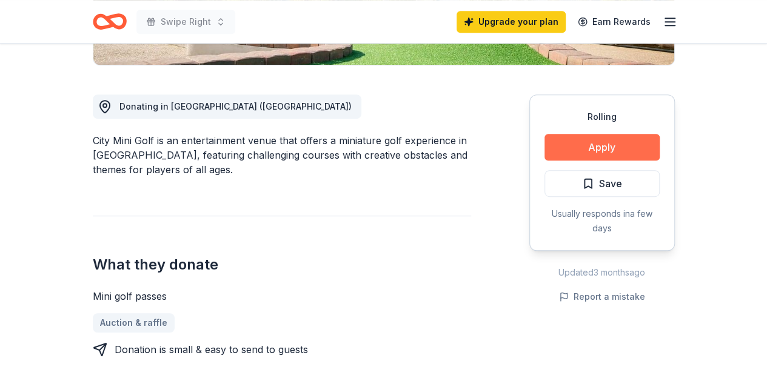
click at [587, 147] on button "Apply" at bounding box center [601, 147] width 115 height 27
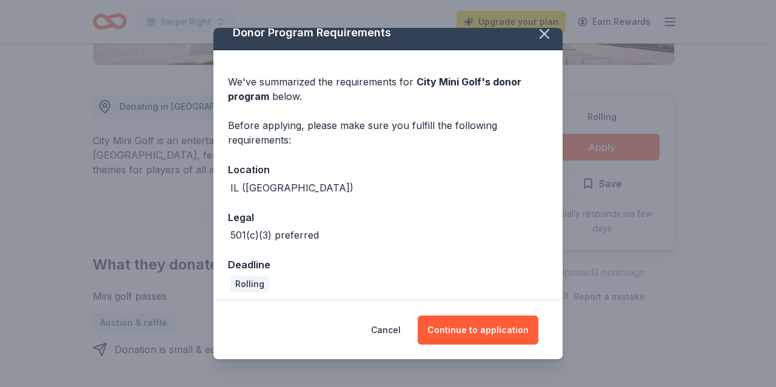
scroll to position [18, 0]
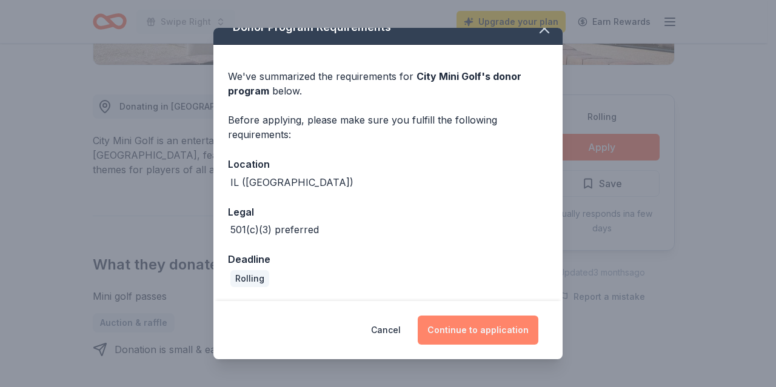
click at [484, 327] on button "Continue to application" at bounding box center [478, 330] width 121 height 29
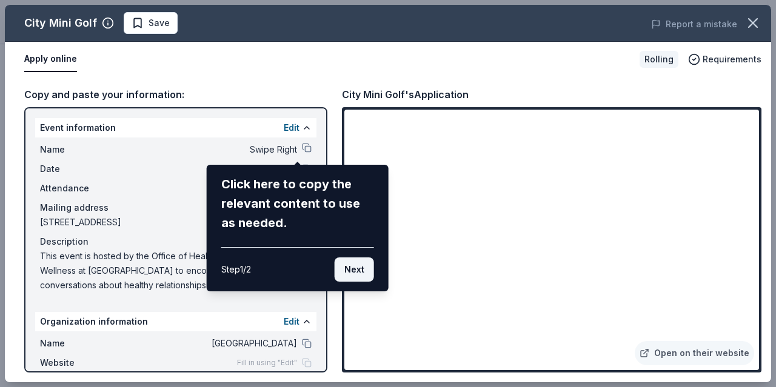
click at [353, 270] on button "Next" at bounding box center [354, 270] width 39 height 24
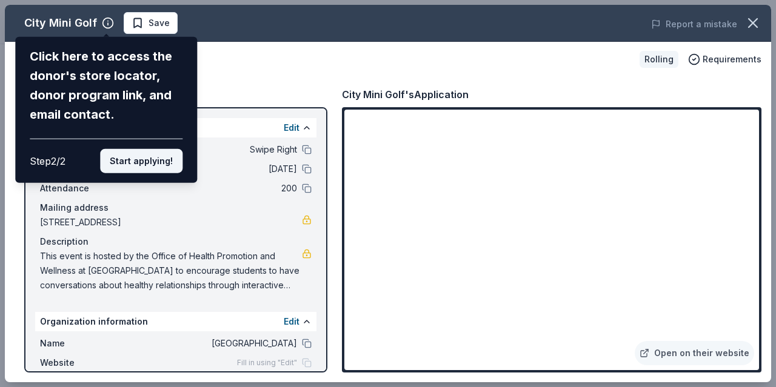
click at [131, 165] on button "Start applying!" at bounding box center [141, 161] width 82 height 24
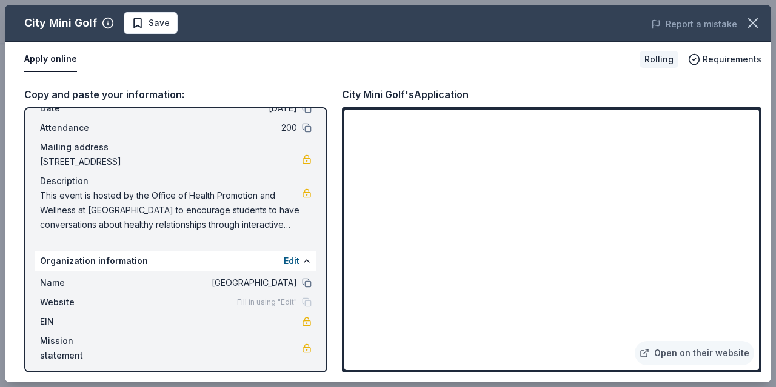
scroll to position [67, 0]
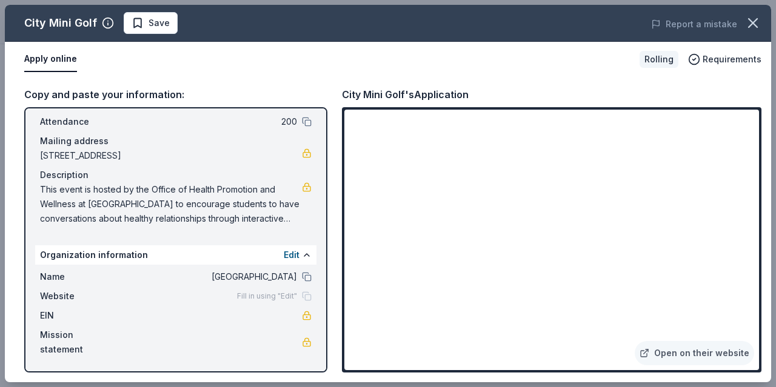
click at [249, 297] on span "Fill in using "Edit"" at bounding box center [267, 297] width 60 height 10
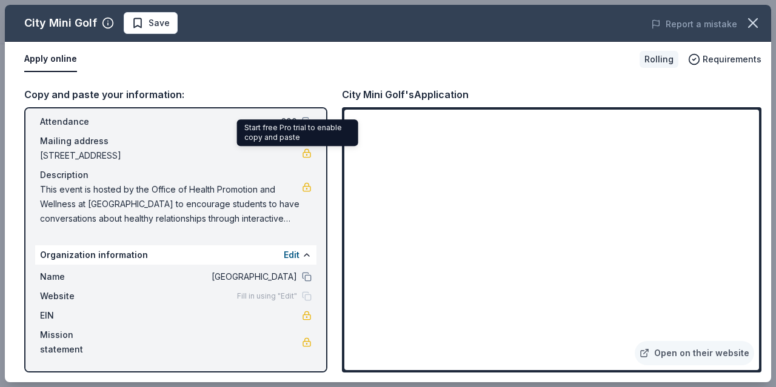
scroll to position [0, 0]
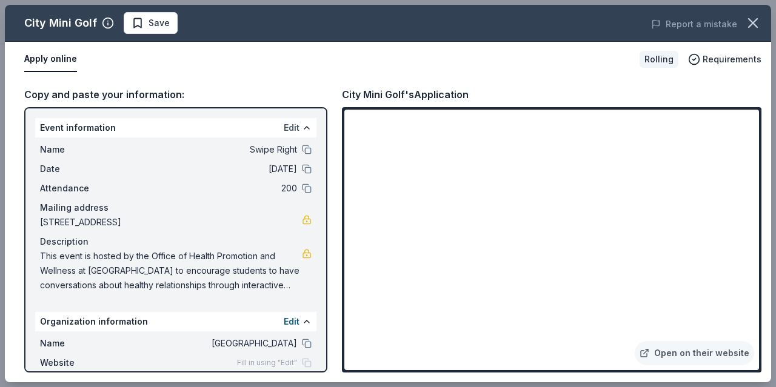
click at [289, 127] on button "Edit" at bounding box center [292, 128] width 16 height 15
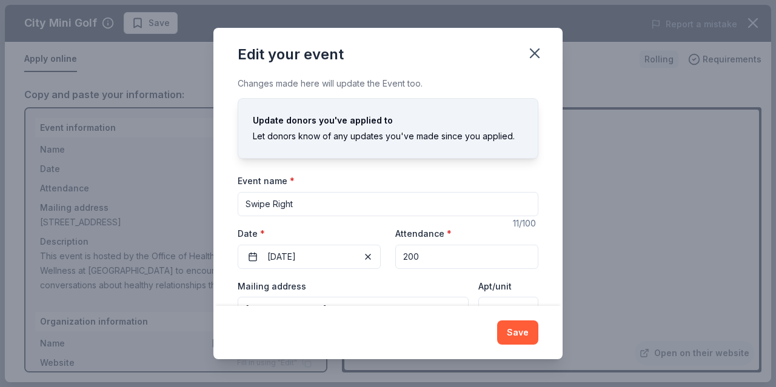
scroll to position [114, 0]
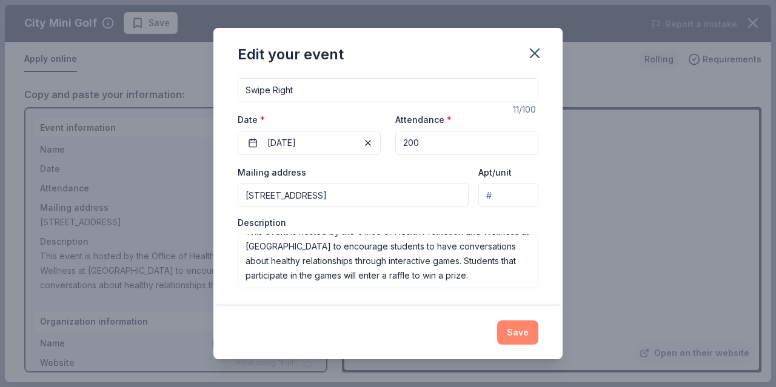
click at [519, 327] on button "Save" at bounding box center [517, 333] width 41 height 24
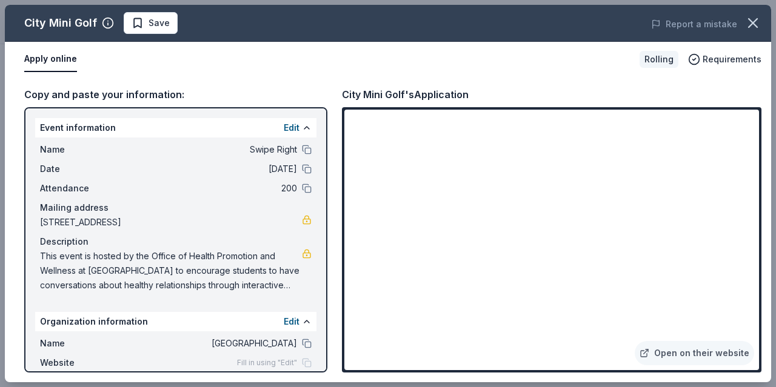
scroll to position [67, 0]
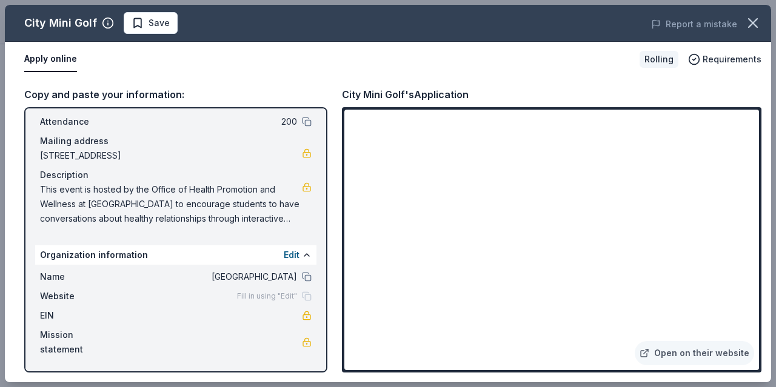
click at [244, 295] on span "Fill in using "Edit"" at bounding box center [267, 297] width 60 height 10
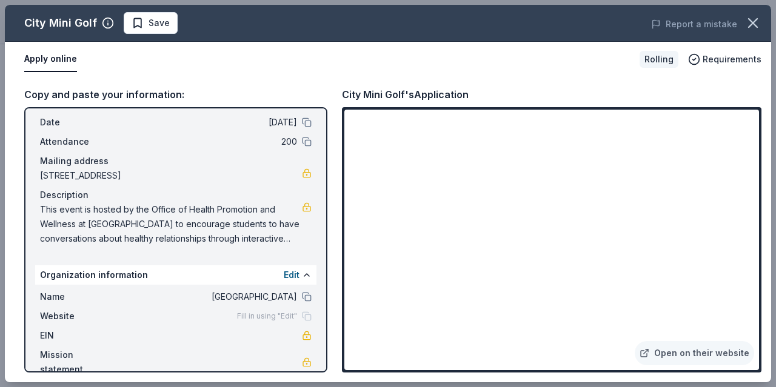
scroll to position [0, 0]
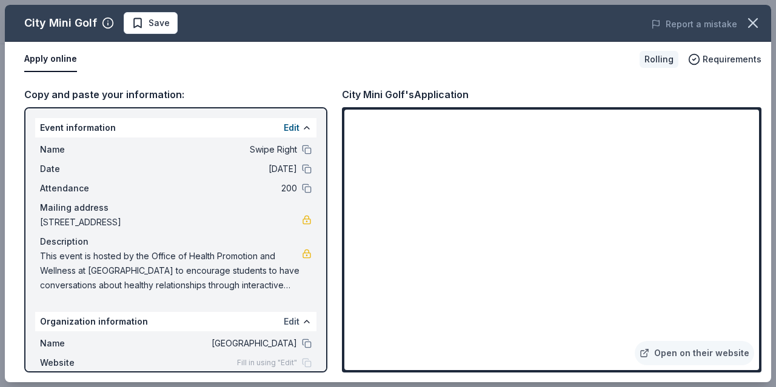
click at [284, 322] on button "Edit" at bounding box center [292, 322] width 16 height 15
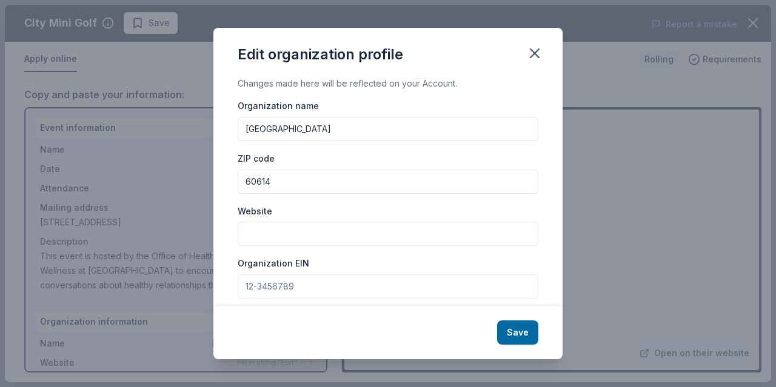
click at [305, 235] on input "Website" at bounding box center [388, 234] width 301 height 24
paste input "https://offices.depaul.edu/student-affairs/about/departments/Pages/hpw.aspx"
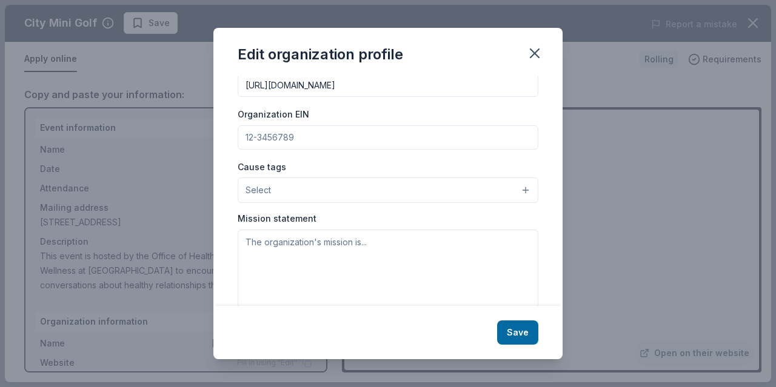
scroll to position [150, 0]
type input "https://offices.depaul.edu/student-affairs/about/departments/Pages/hpw.aspx"
click at [278, 145] on input "Organization EIN" at bounding box center [388, 137] width 301 height 24
paste input "36-2167048"
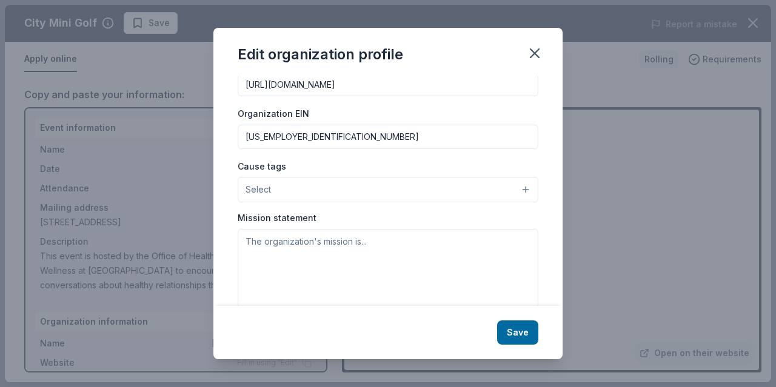
type input "36-2167048"
click at [400, 192] on button "Select" at bounding box center [388, 189] width 301 height 25
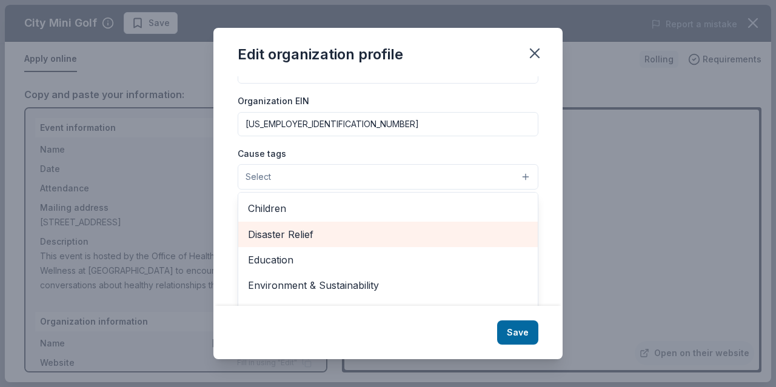
scroll to position [68, 0]
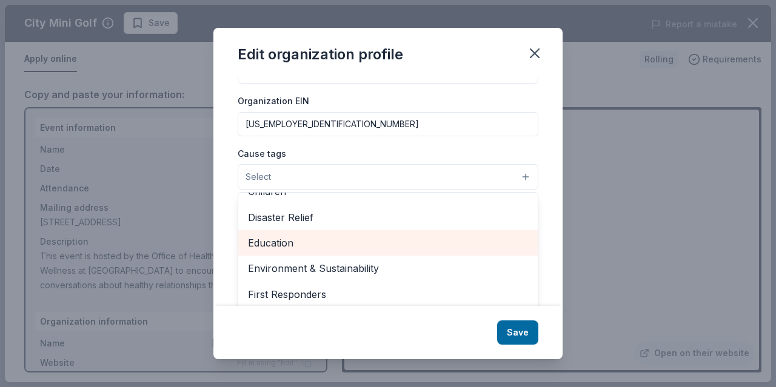
click at [352, 239] on span "Education" at bounding box center [388, 243] width 280 height 16
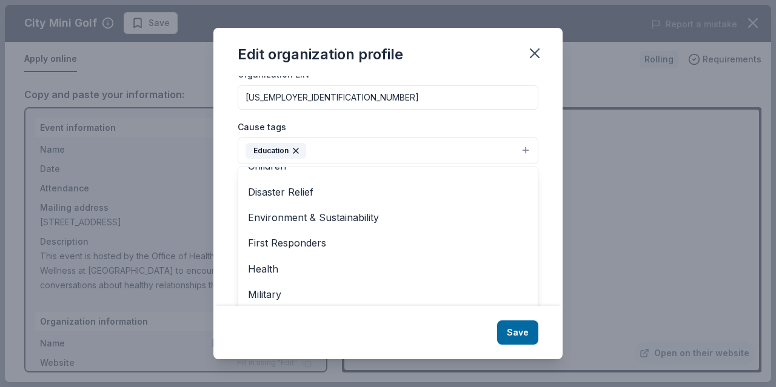
scroll to position [193, 0]
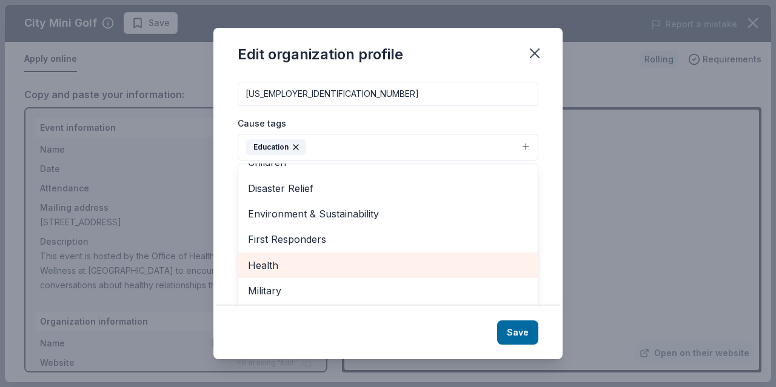
click at [310, 266] on span "Health" at bounding box center [388, 266] width 280 height 16
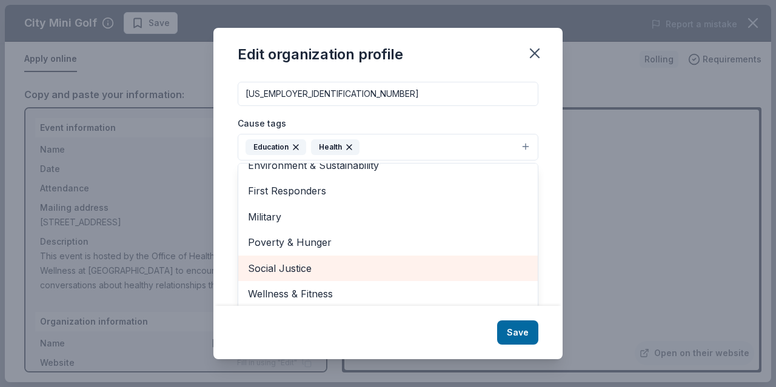
scroll to position [193, 0]
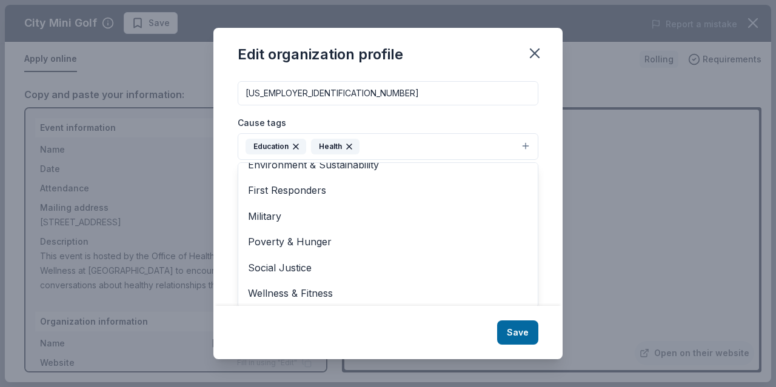
click at [386, 329] on div "Edit organization profile Changes made here will be reflected on your Account. …" at bounding box center [387, 193] width 349 height 331
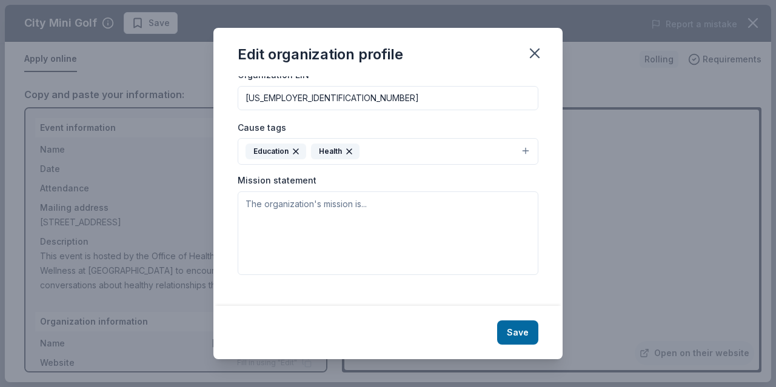
scroll to position [175, 0]
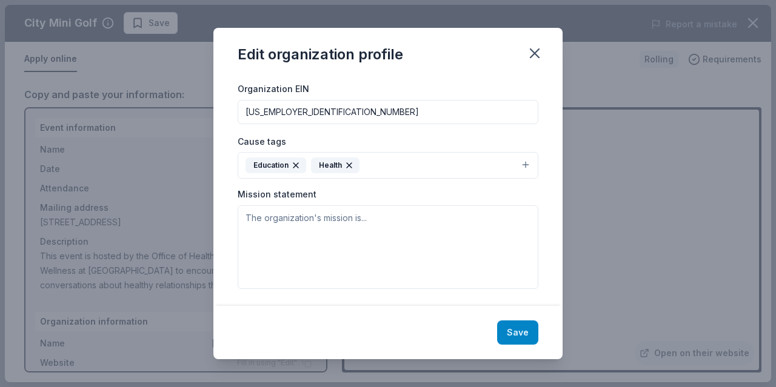
click at [501, 338] on button "Save" at bounding box center [517, 333] width 41 height 24
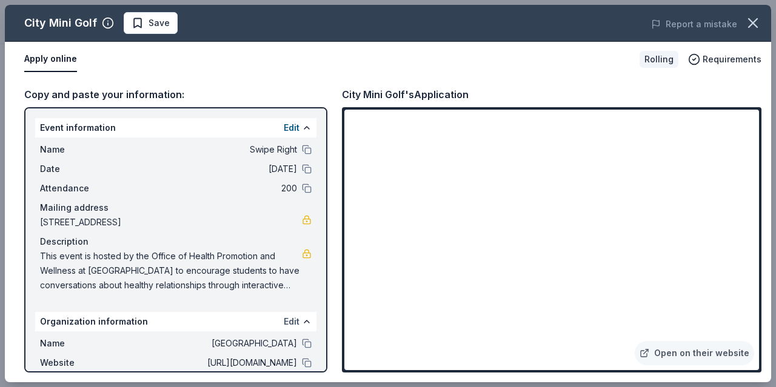
click at [284, 321] on button "Edit" at bounding box center [292, 322] width 16 height 15
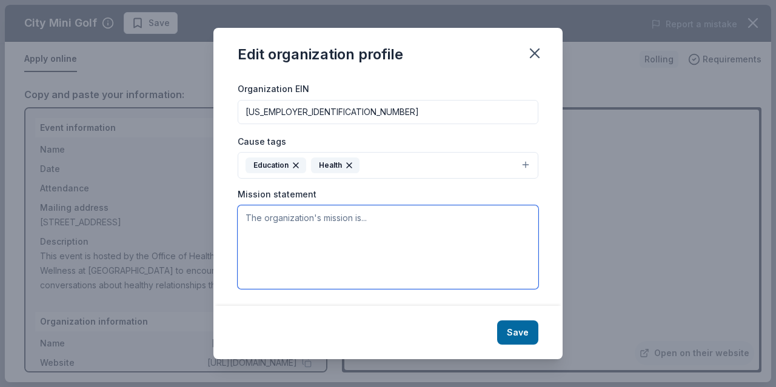
click at [296, 244] on textarea at bounding box center [388, 248] width 301 height 84
paste textarea "The Office of Health Promotion & Wellness (HPW) is a group of Professionals and…"
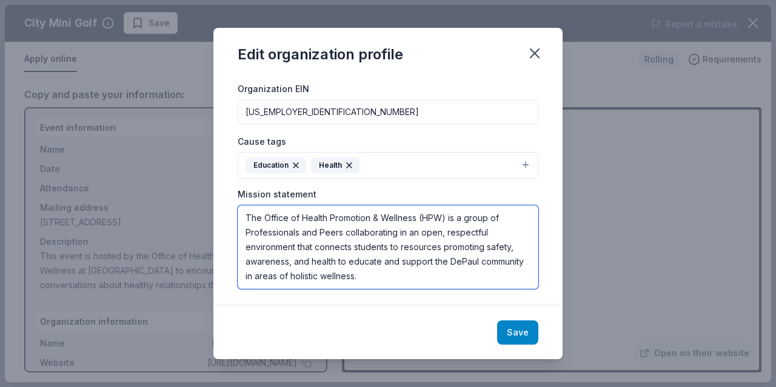
scroll to position [0, 0]
type textarea "The Office of Health Promotion & Wellness (HPW) is a group of Professionals and…"
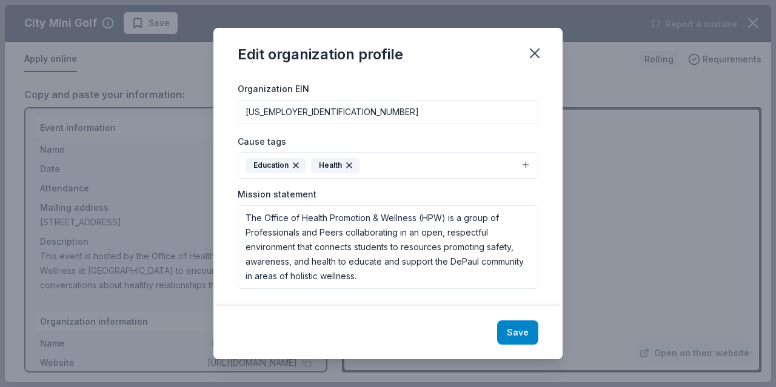
click at [507, 324] on button "Save" at bounding box center [517, 333] width 41 height 24
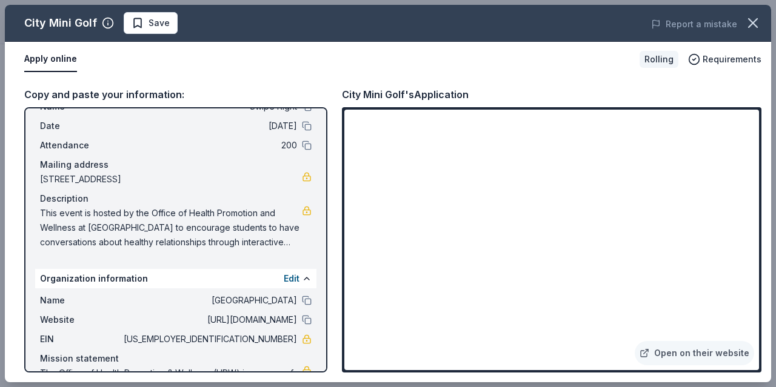
scroll to position [96, 0]
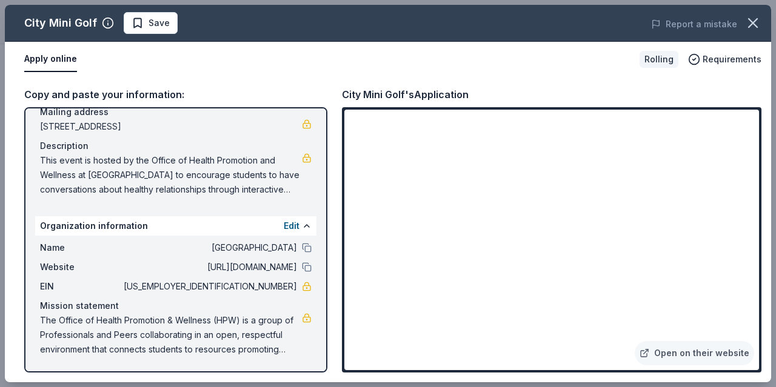
click at [203, 173] on span "This event is hosted by the Office of Health Promotion and Wellness at DePaul U…" at bounding box center [171, 175] width 262 height 44
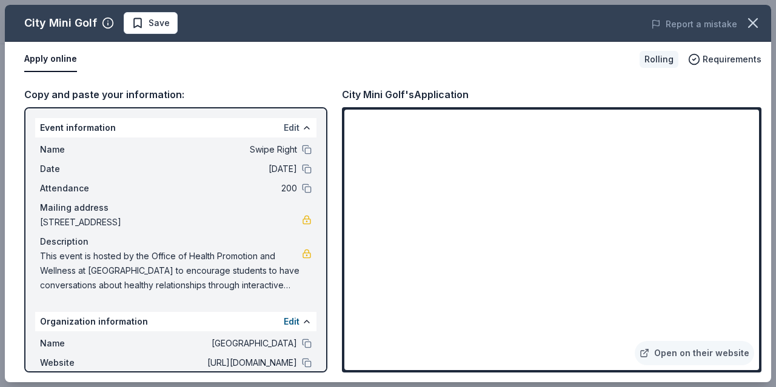
click at [284, 128] on button "Edit" at bounding box center [292, 128] width 16 height 15
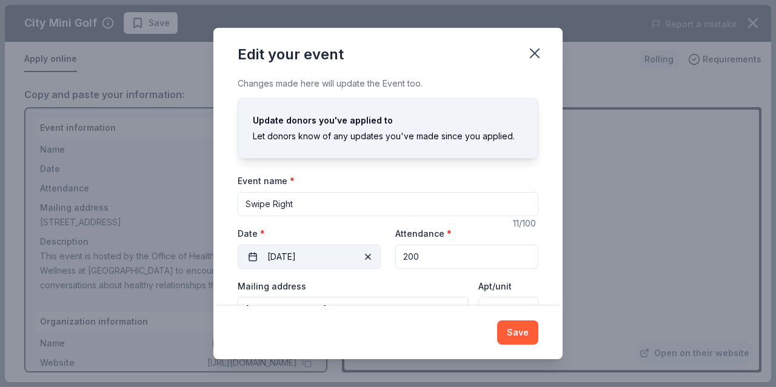
scroll to position [114, 0]
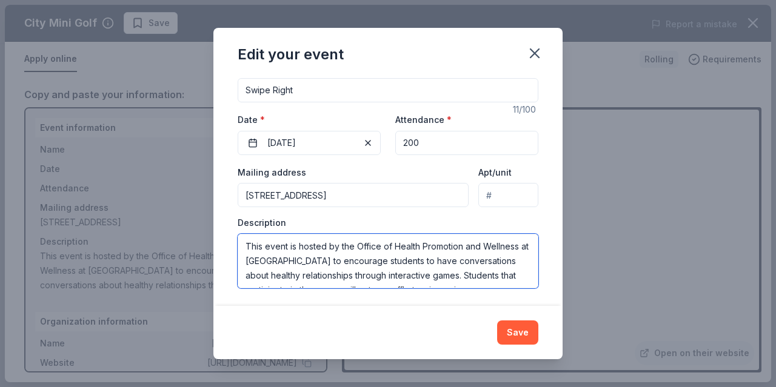
click at [319, 244] on textarea "This event is hosted by the Office of Health Promotion and Wellness at DePaul U…" at bounding box center [388, 261] width 301 height 55
drag, startPoint x: 319, startPoint y: 244, endPoint x: 523, endPoint y: 327, distance: 219.2
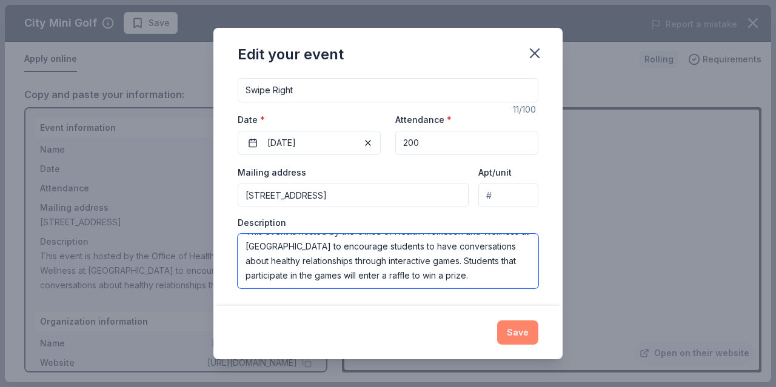
click at [523, 327] on div "Edit your event Changes made here will update the Event too. Update donors you'…" at bounding box center [387, 193] width 349 height 331
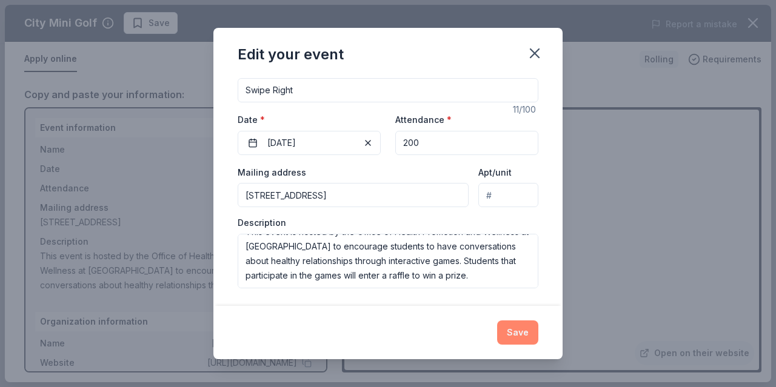
click at [508, 333] on button "Save" at bounding box center [517, 333] width 41 height 24
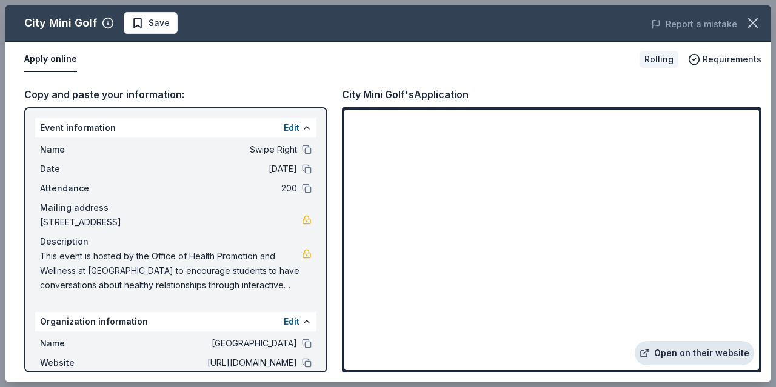
click at [684, 363] on link "Open on their website" at bounding box center [694, 353] width 119 height 24
click at [285, 129] on button "Edit" at bounding box center [292, 128] width 16 height 15
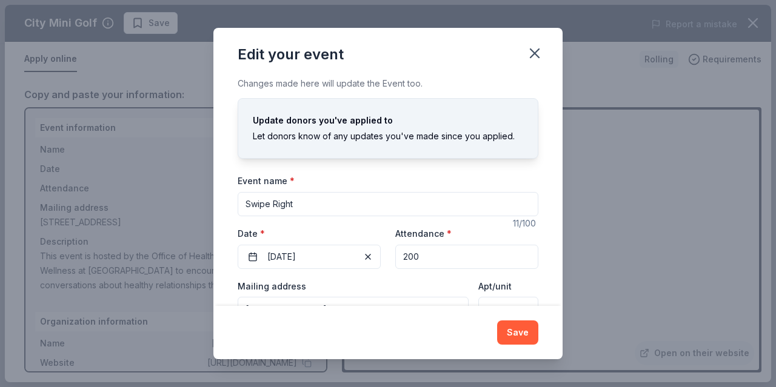
scroll to position [114, 0]
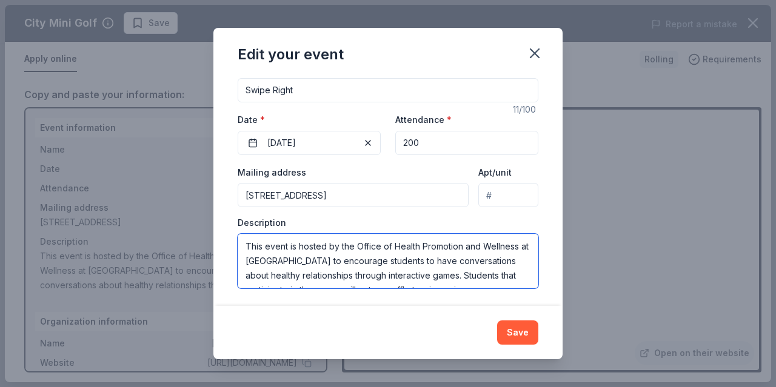
click at [339, 250] on textarea "This event is hosted by the Office of Health Promotion and Wellness at DePaul U…" at bounding box center [388, 261] width 301 height 55
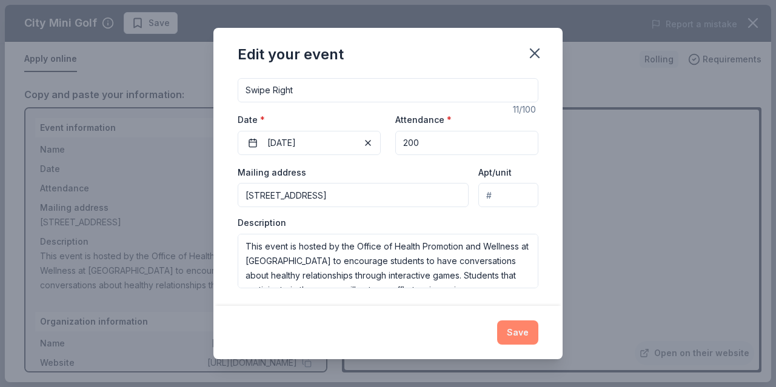
click at [514, 330] on button "Save" at bounding box center [517, 333] width 41 height 24
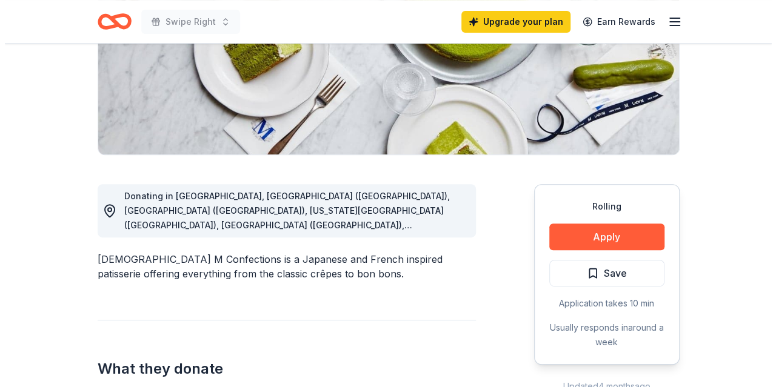
scroll to position [303, 0]
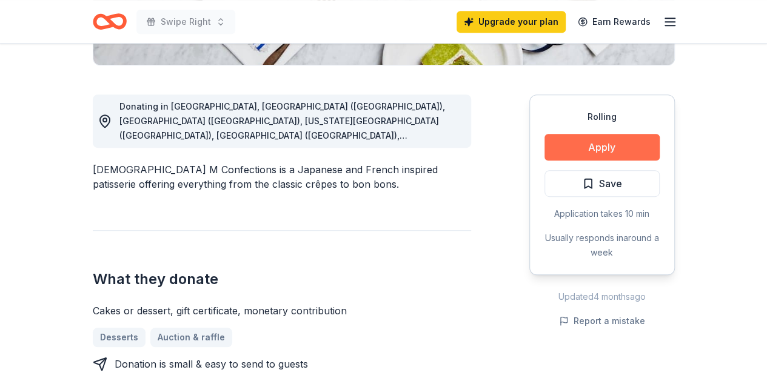
click at [575, 145] on button "Apply" at bounding box center [601, 147] width 115 height 27
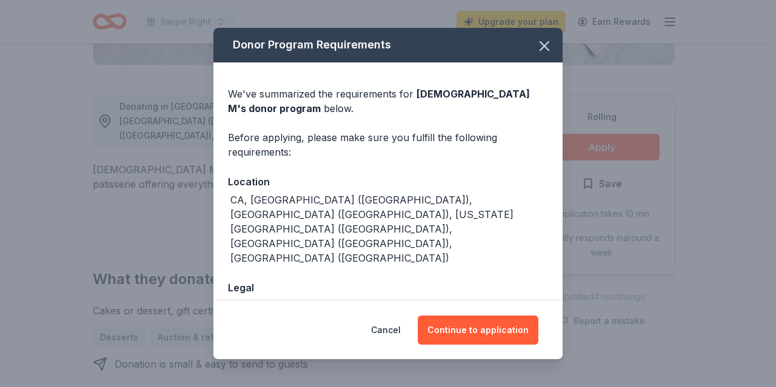
scroll to position [32, 0]
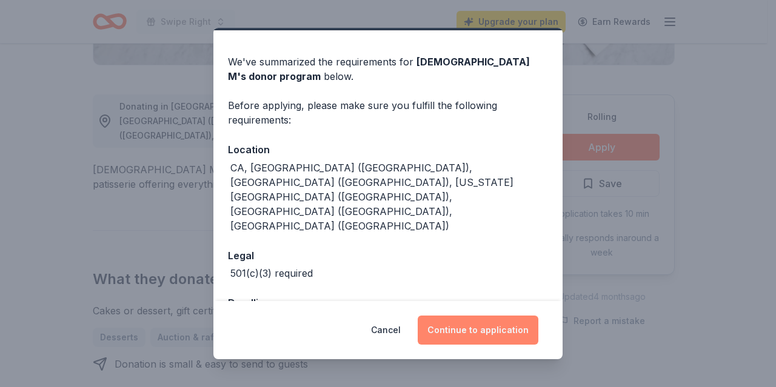
click at [505, 332] on button "Continue to application" at bounding box center [478, 330] width 121 height 29
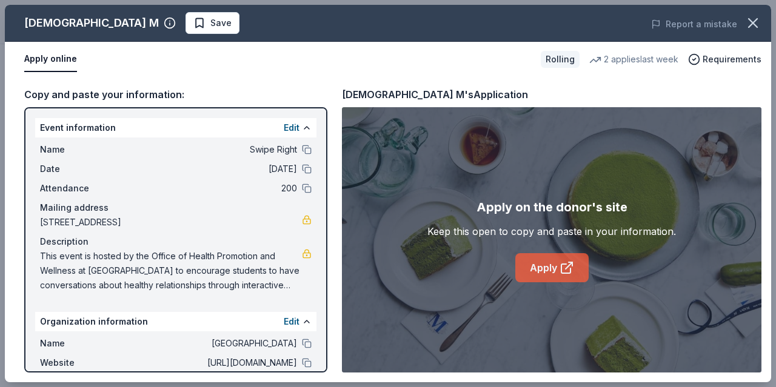
click at [550, 260] on link "Apply" at bounding box center [551, 267] width 73 height 29
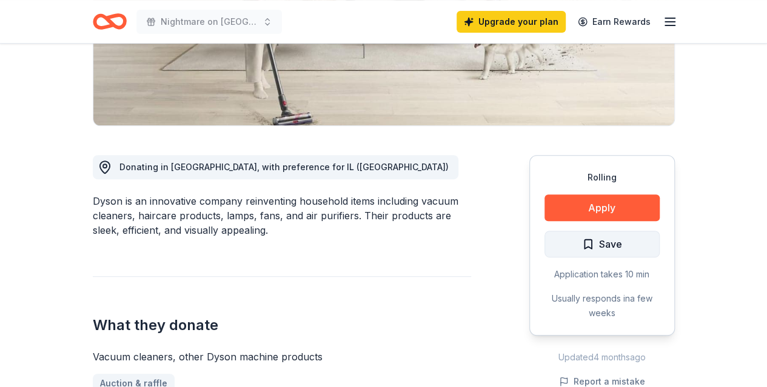
scroll to position [303, 0]
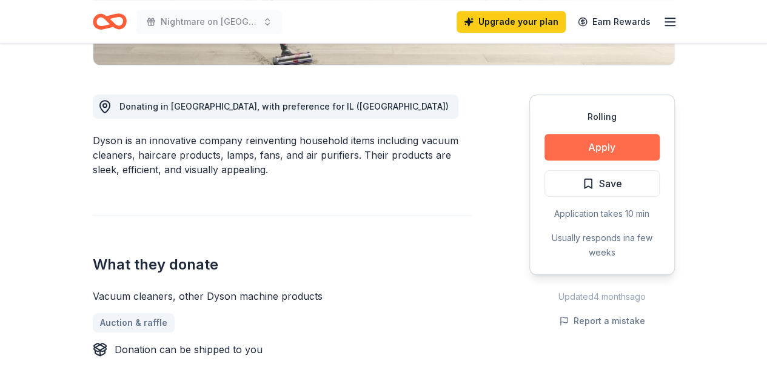
click at [593, 138] on button "Apply" at bounding box center [601, 147] width 115 height 27
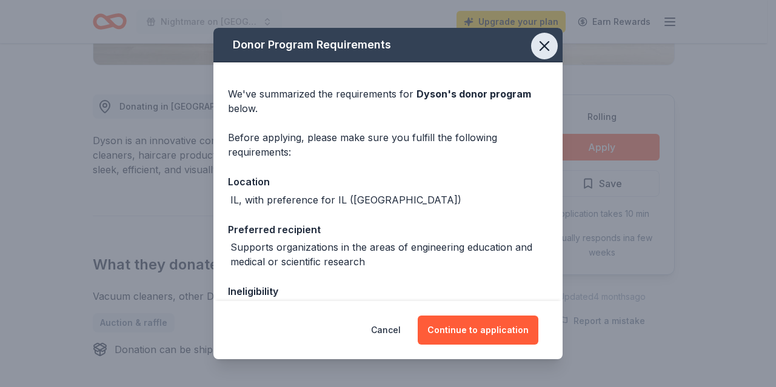
click at [536, 44] on icon "button" at bounding box center [544, 46] width 17 height 17
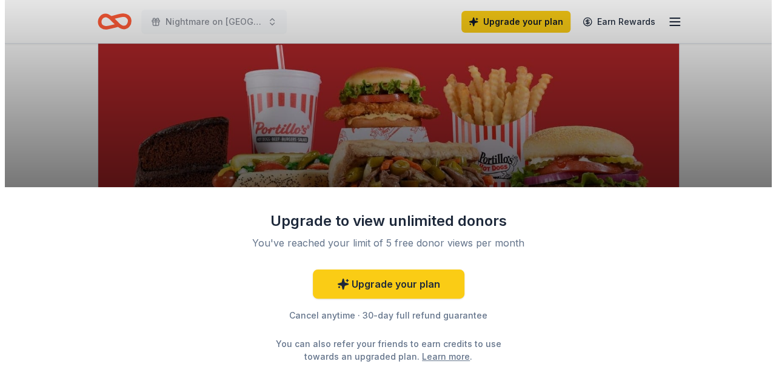
scroll to position [242, 0]
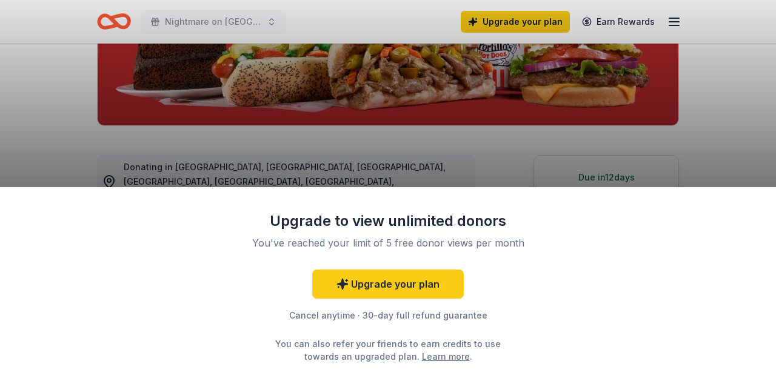
click at [458, 163] on div "Upgrade to view unlimited donors You've reached your limit of 5 free donor view…" at bounding box center [388, 193] width 776 height 387
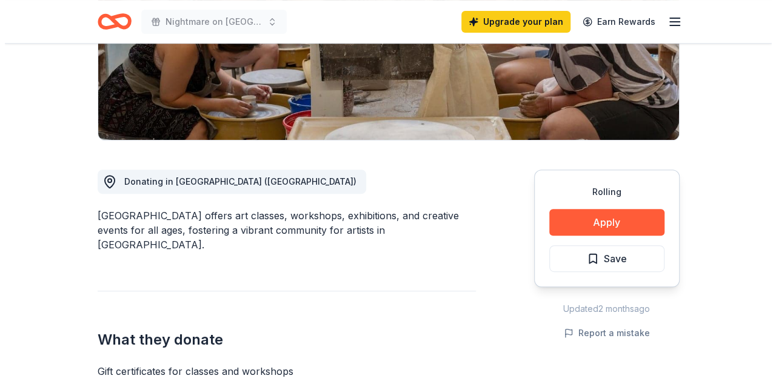
scroll to position [230, 0]
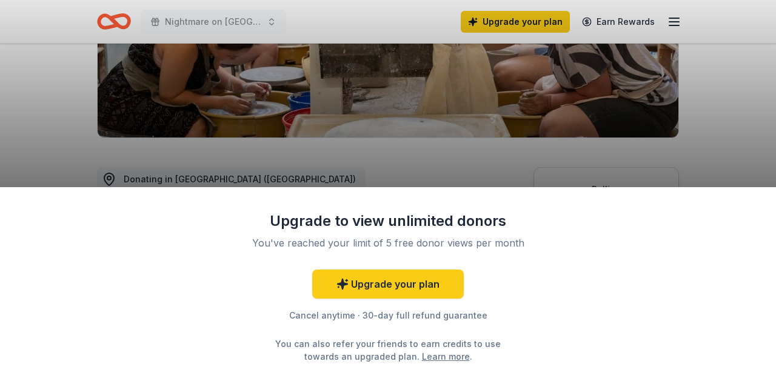
click at [279, 106] on div "Upgrade to view unlimited donors You've reached your limit of 5 free donor view…" at bounding box center [388, 193] width 776 height 387
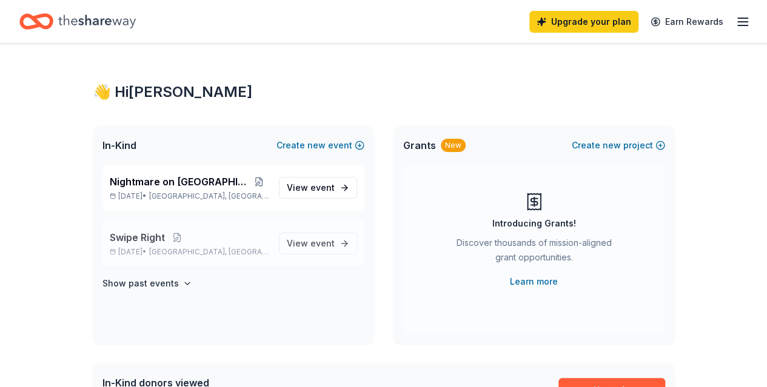
click at [173, 246] on div "Swipe Right Oct 14, 2025 • Chicago, IL" at bounding box center [189, 243] width 159 height 27
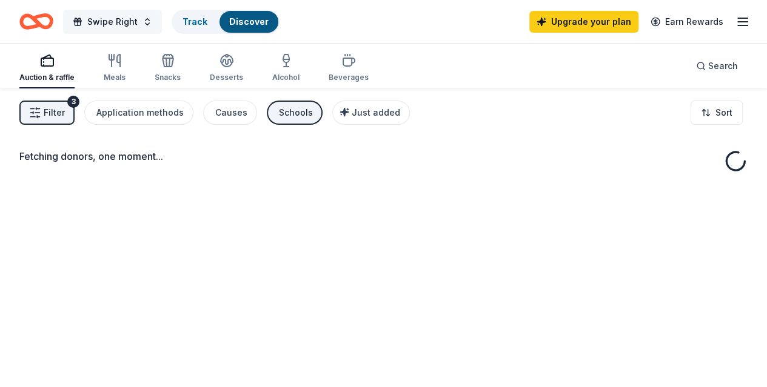
click at [148, 24] on button "Swipe Right" at bounding box center [112, 22] width 99 height 24
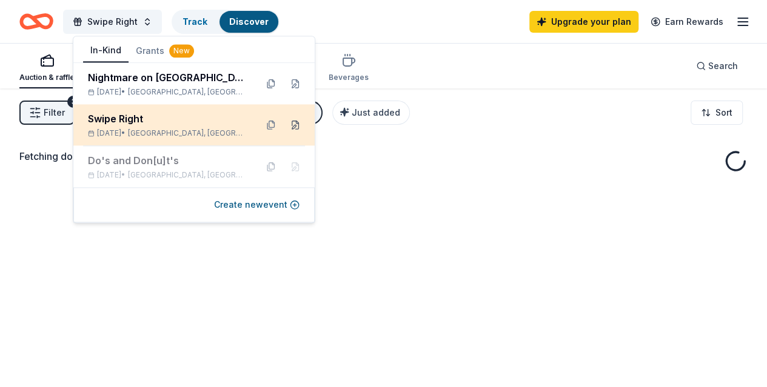
click at [299, 130] on button at bounding box center [295, 124] width 19 height 19
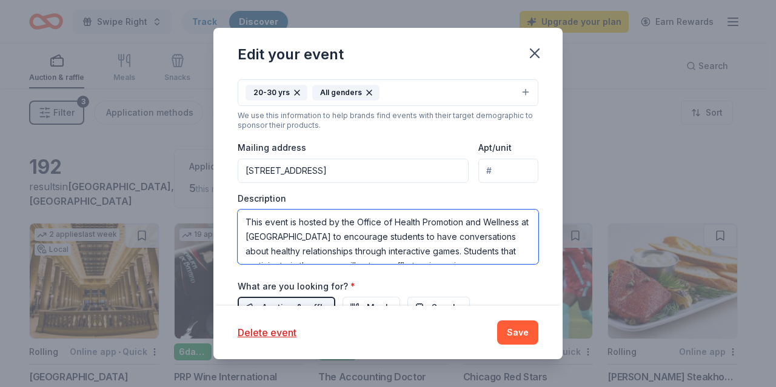
scroll to position [29, 0]
drag, startPoint x: 245, startPoint y: 215, endPoint x: 481, endPoint y: 279, distance: 244.3
click at [481, 279] on div "Event name * Swipe Right 11 /100 Event website Attendance * 200 Date * 10/14/20…" at bounding box center [388, 129] width 301 height 563
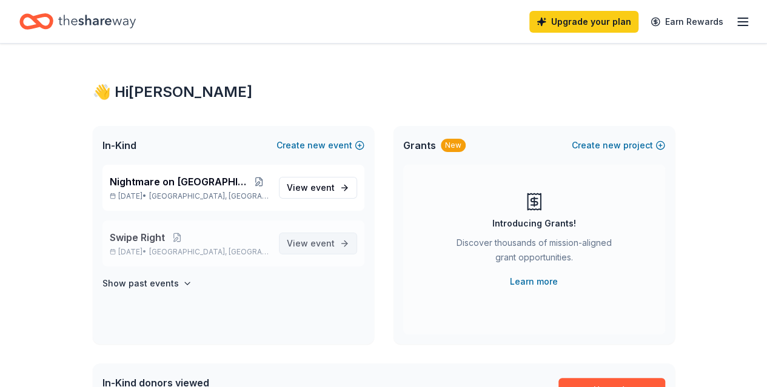
click at [305, 237] on span "View event" at bounding box center [311, 243] width 48 height 15
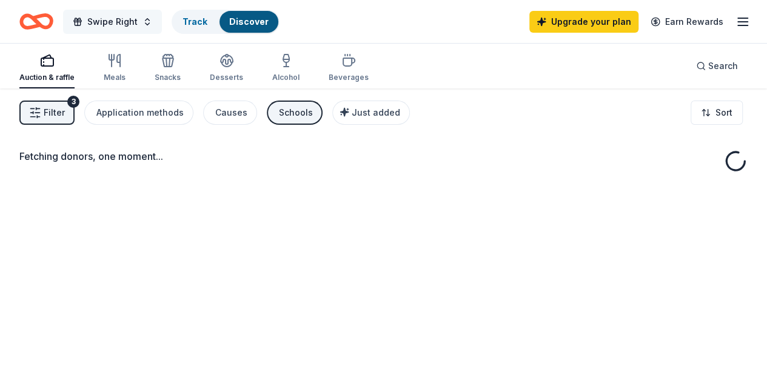
click at [158, 28] on button "Swipe Right" at bounding box center [112, 22] width 99 height 24
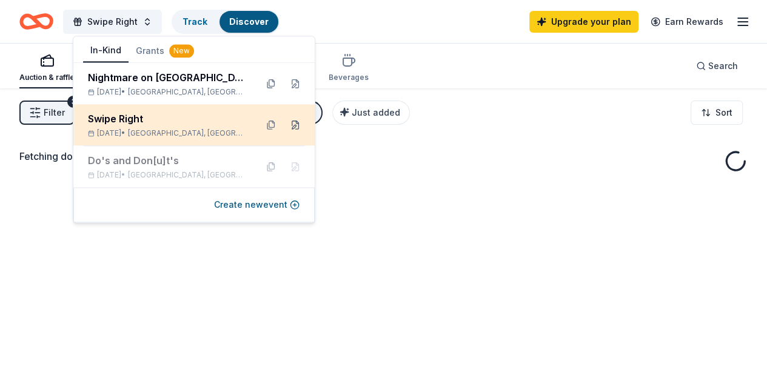
click at [301, 125] on button at bounding box center [295, 124] width 19 height 19
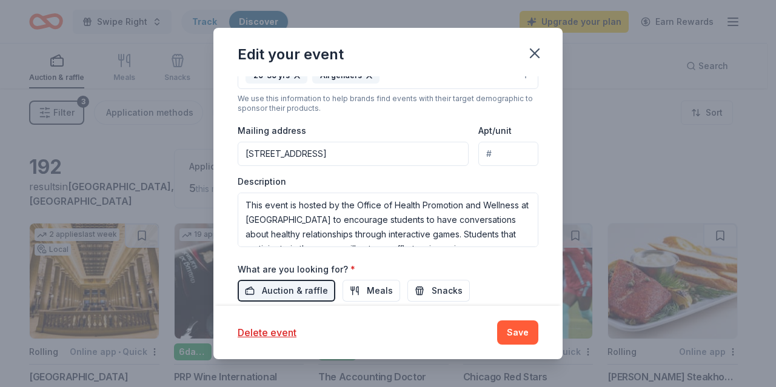
scroll to position [303, 0]
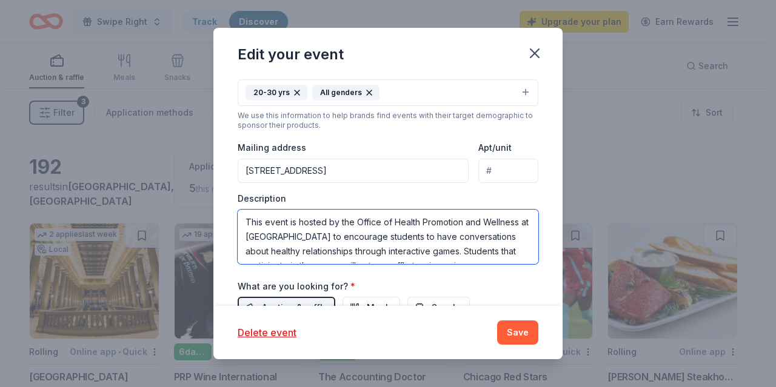
click at [309, 228] on textarea "This event is hosted by the Office of Health Promotion and Wellness at [GEOGRAP…" at bounding box center [388, 237] width 301 height 55
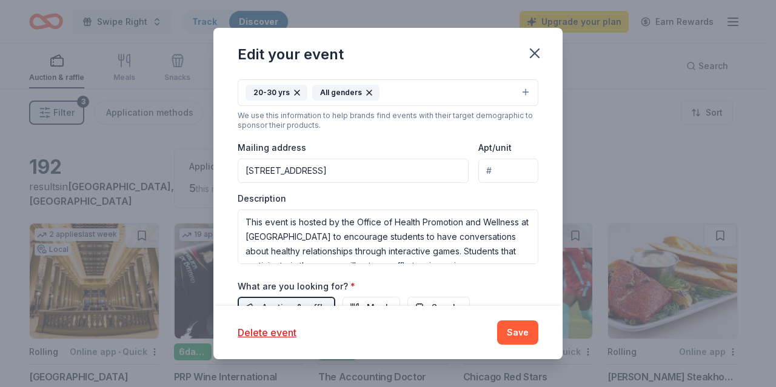
click at [198, 94] on div "Edit your event Update donors you've applied to Let donors know of any updates …" at bounding box center [388, 193] width 776 height 387
click at [533, 50] on icon "button" at bounding box center [534, 53] width 17 height 17
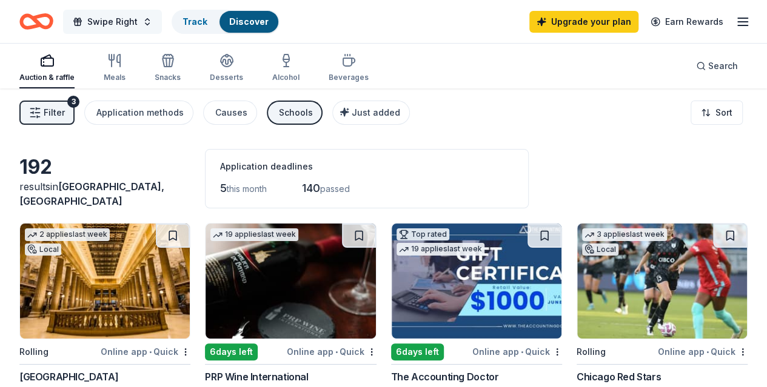
click at [144, 32] on button "Swipe Right" at bounding box center [112, 22] width 99 height 24
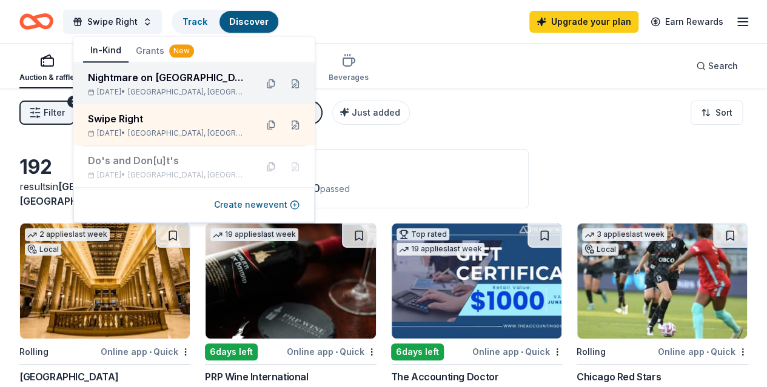
click at [132, 93] on div "[DATE] • [GEOGRAPHIC_DATA], [GEOGRAPHIC_DATA]" at bounding box center [167, 92] width 159 height 10
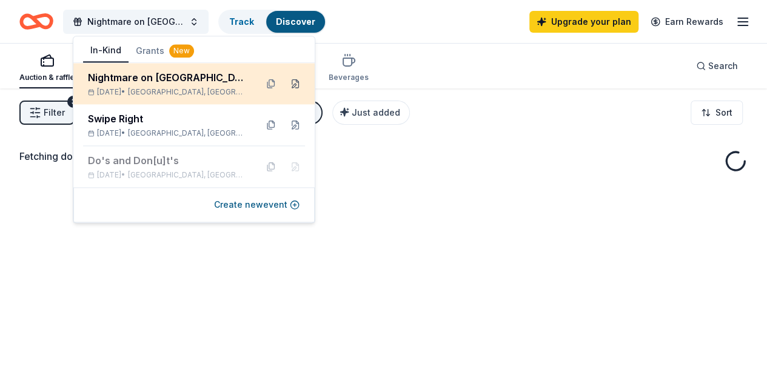
click at [296, 81] on button at bounding box center [295, 83] width 19 height 19
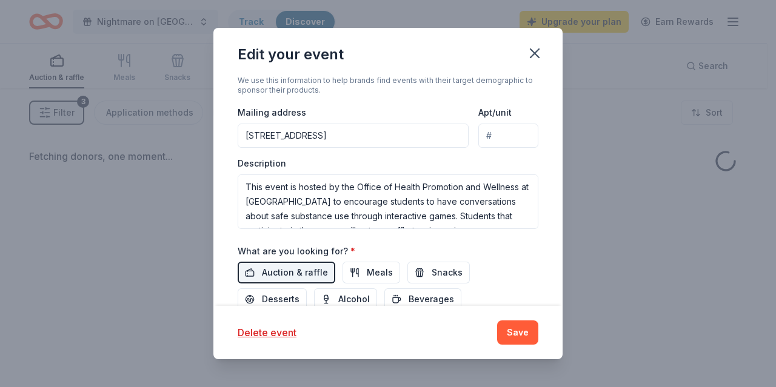
scroll to position [339, 0]
click at [303, 158] on div "Description This event is hosted by the Office of Health Promotion and Wellness…" at bounding box center [388, 193] width 301 height 72
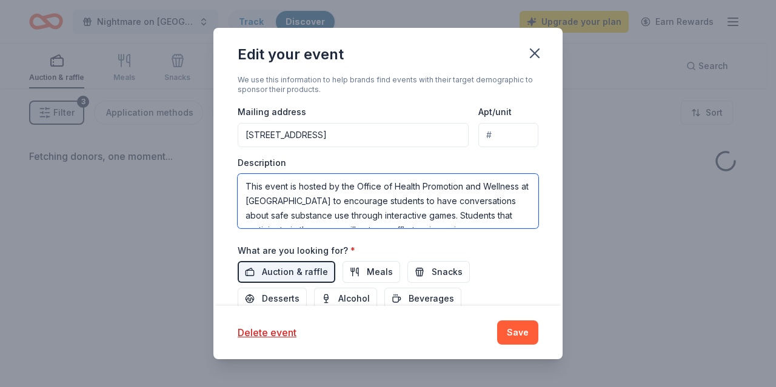
click at [298, 198] on textarea "This event is hosted by the Office of Health Promotion and Wellness at [GEOGRAP…" at bounding box center [388, 201] width 301 height 55
